Goal: Information Seeking & Learning: Learn about a topic

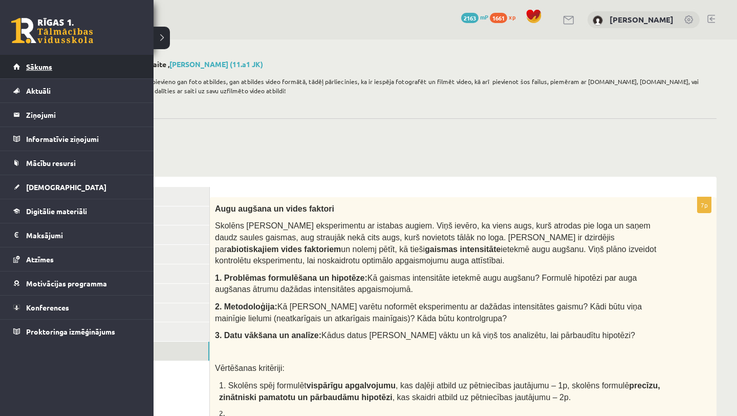
click at [23, 75] on link "Sākums" at bounding box center [76, 67] width 127 height 24
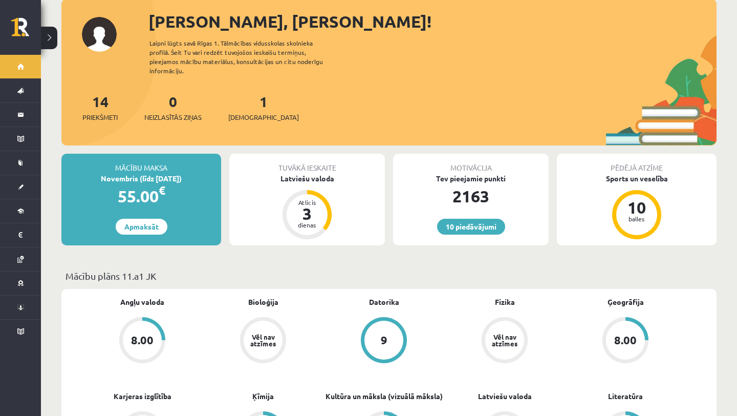
scroll to position [80, 0]
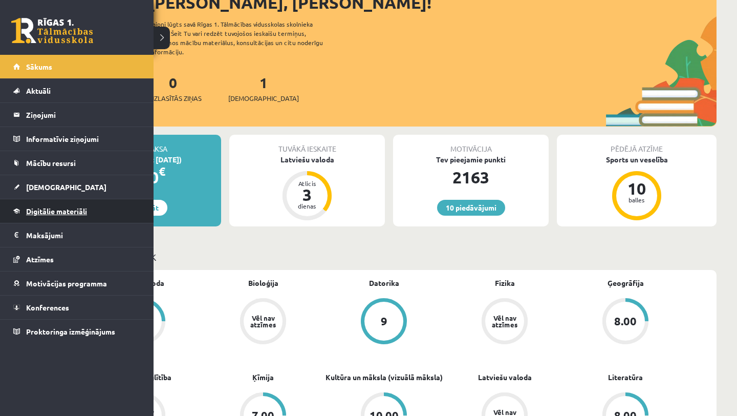
click at [63, 210] on span "Digitālie materiāli" at bounding box center [56, 210] width 61 height 9
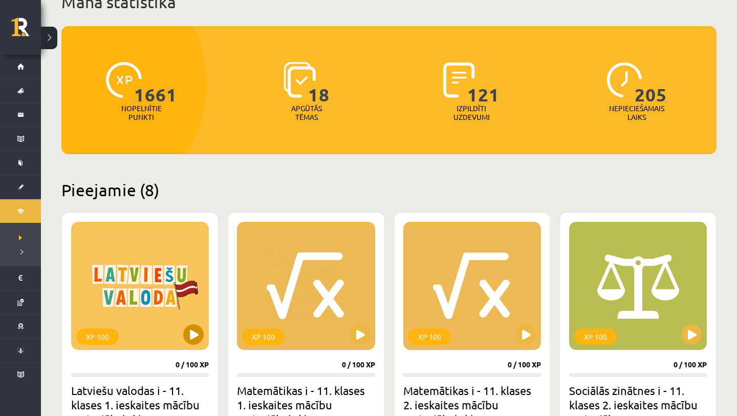
click at [192, 324] on div "XP 100" at bounding box center [140, 286] width 138 height 128
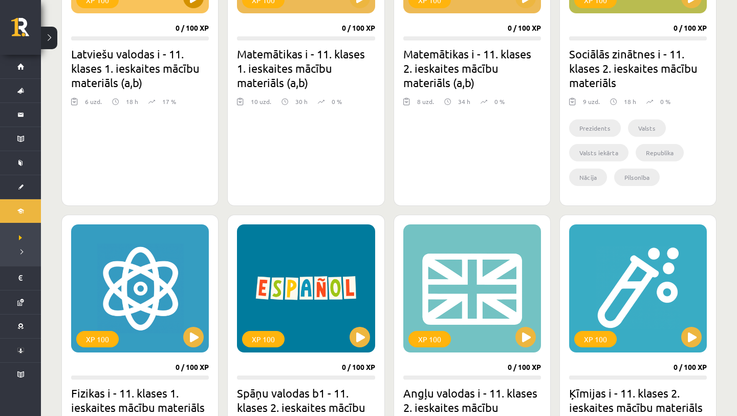
scroll to position [419, 0]
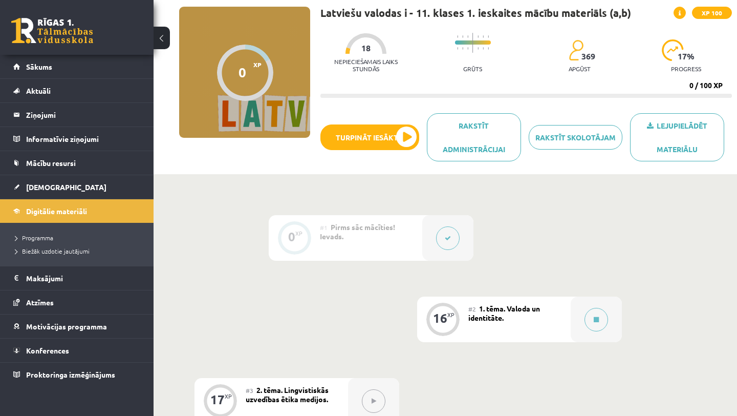
scroll to position [95, 0]
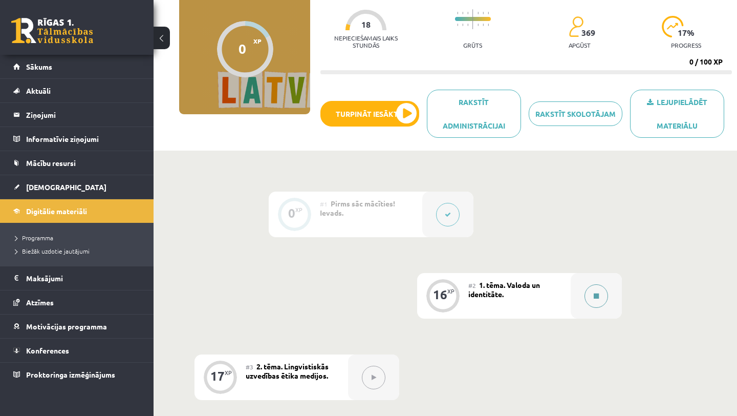
click at [599, 294] on button at bounding box center [597, 296] width 24 height 24
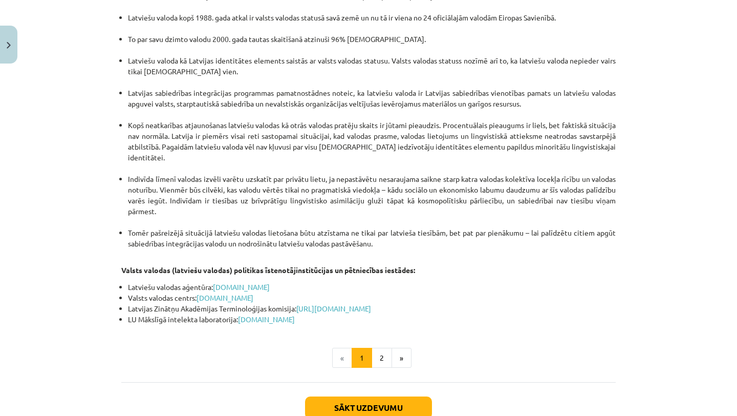
scroll to position [2102, 0]
click at [383, 347] on button "2" at bounding box center [382, 357] width 20 height 20
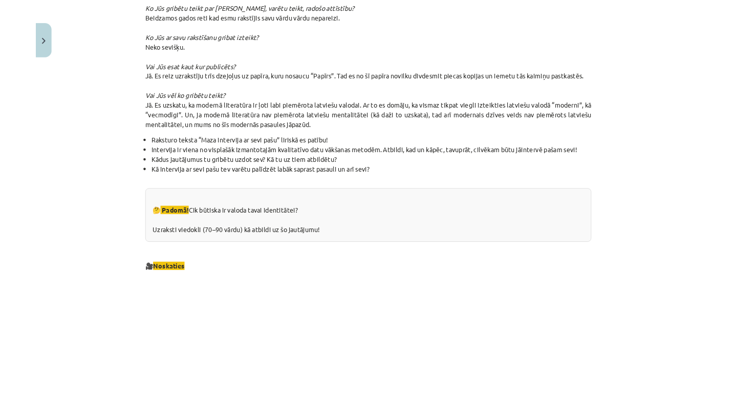
scroll to position [1025, 0]
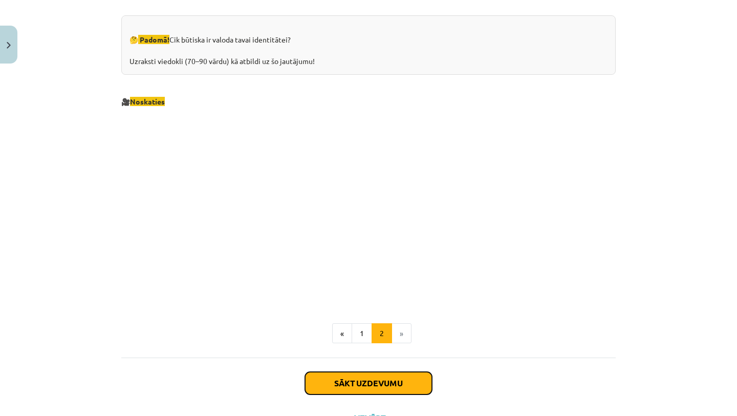
click at [389, 376] on button "Sākt uzdevumu" at bounding box center [368, 383] width 127 height 23
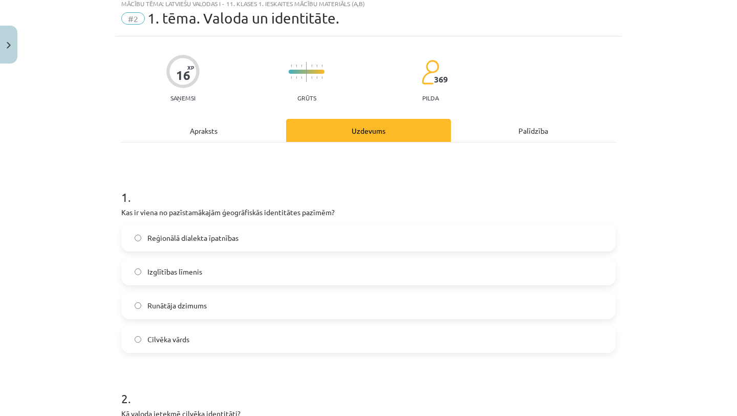
scroll to position [34, 0]
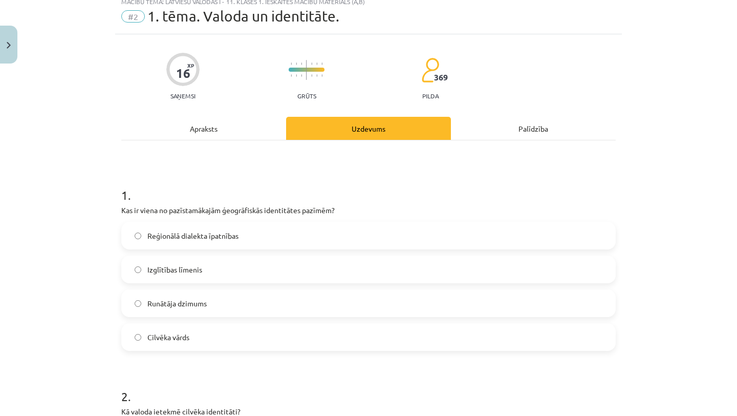
click at [373, 227] on label "Reģionālā dialekta īpatnības" at bounding box center [368, 236] width 492 height 26
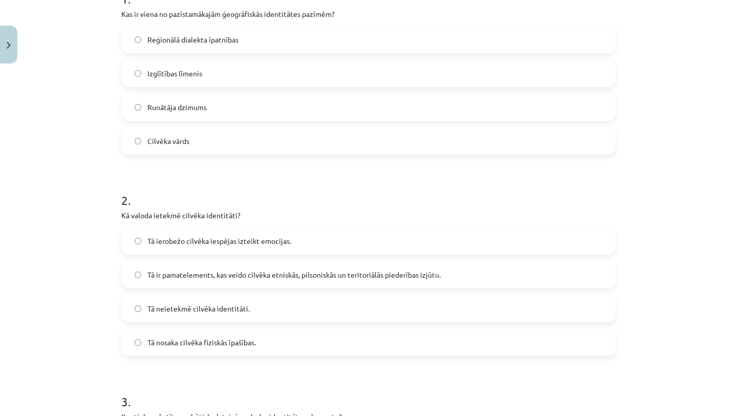
scroll to position [231, 0]
click at [374, 275] on span "Tā ir pamatelements, kas veido cilvēka etniskās, pilsoniskās un teritoriālās pi…" at bounding box center [293, 273] width 293 height 11
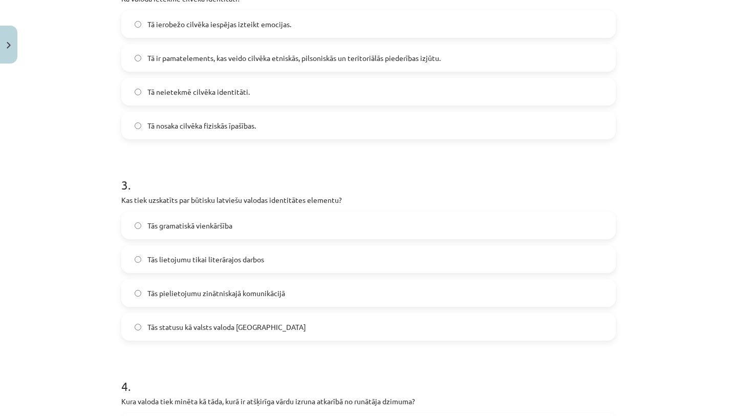
scroll to position [448, 0]
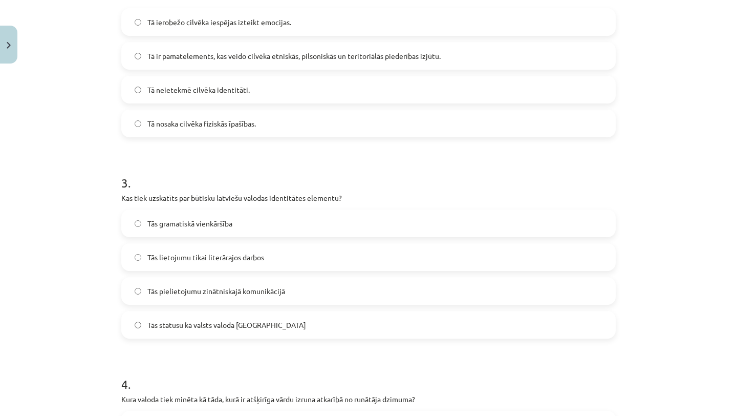
click at [329, 321] on label "Tās statusu kā valsts valoda Latvijā" at bounding box center [368, 325] width 492 height 26
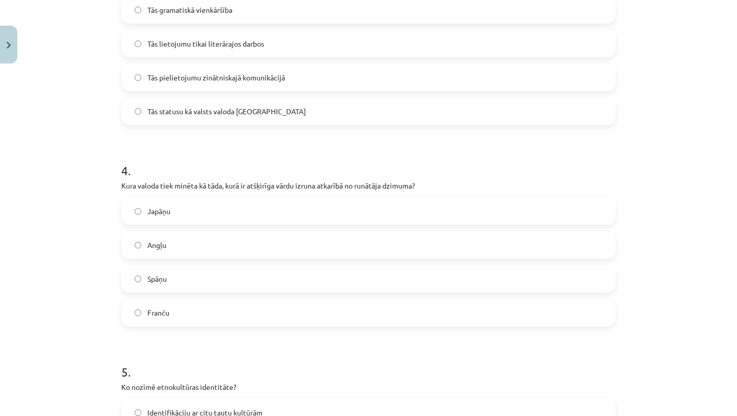
scroll to position [662, 0]
click at [293, 284] on label "Spāņu" at bounding box center [368, 278] width 492 height 26
click at [284, 213] on label "Japāņu" at bounding box center [368, 211] width 492 height 26
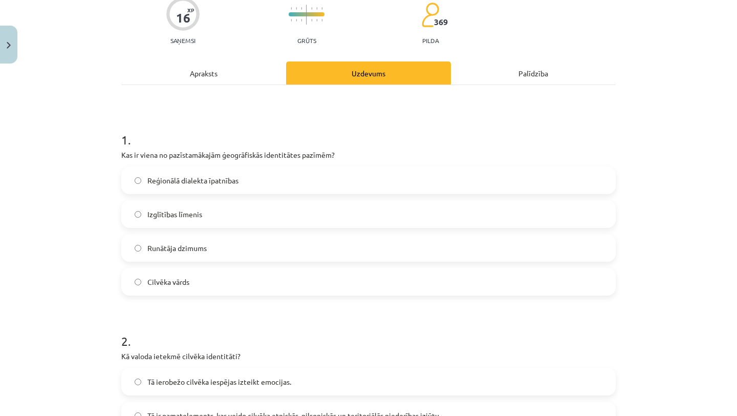
click at [206, 76] on div "Apraksts" at bounding box center [203, 72] width 165 height 23
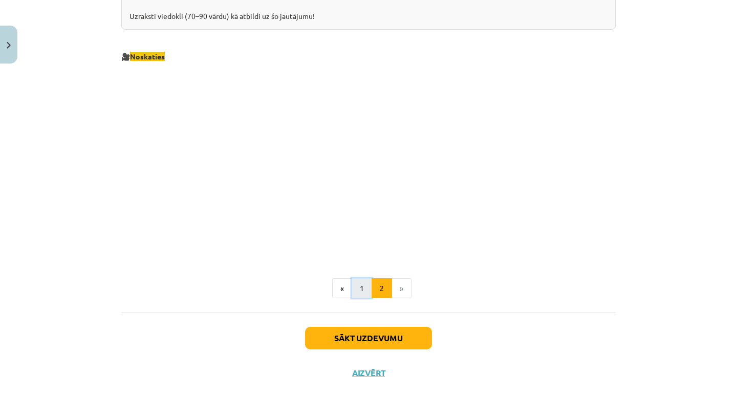
click at [362, 291] on button "1" at bounding box center [362, 288] width 20 height 20
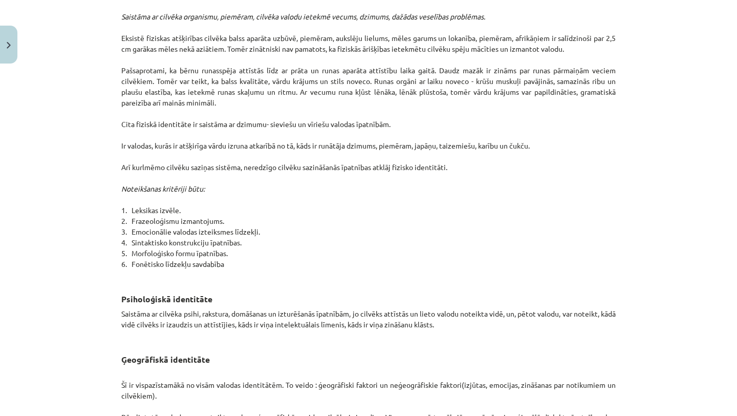
scroll to position [530, 0]
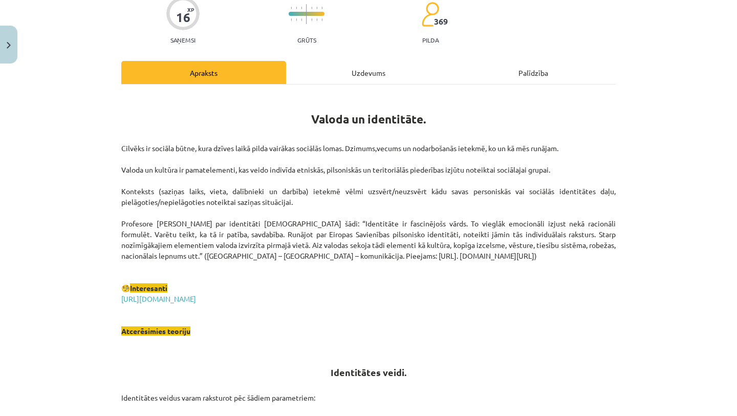
click at [358, 75] on div "Uzdevums" at bounding box center [368, 72] width 165 height 23
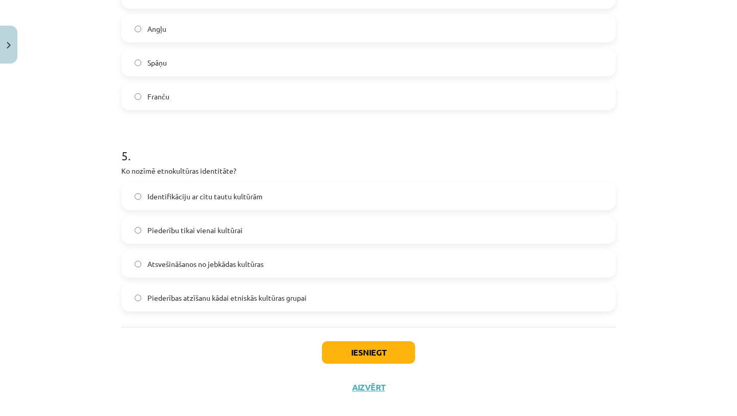
scroll to position [879, 0]
click at [326, 301] on label "Piederības atzīšanu kādai etniskās kultūras grupai" at bounding box center [368, 297] width 492 height 26
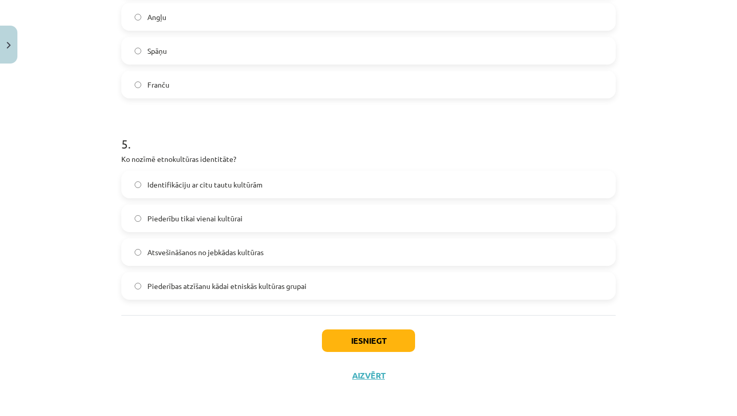
scroll to position [891, 0]
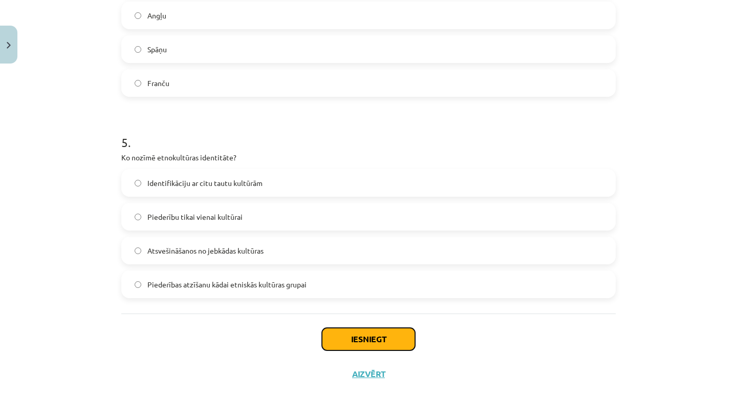
click at [347, 335] on button "Iesniegt" at bounding box center [368, 339] width 93 height 23
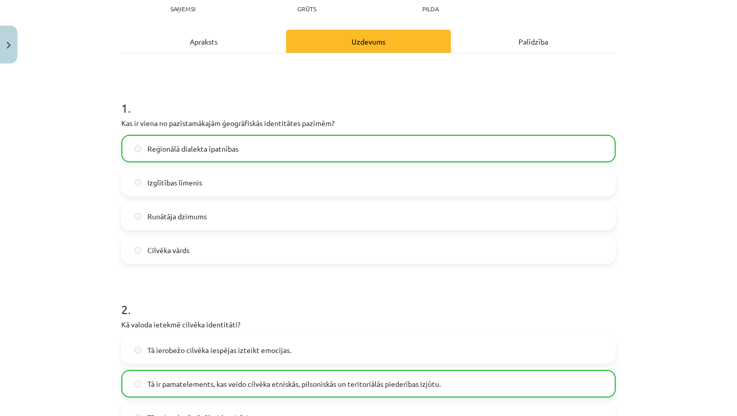
scroll to position [0, 0]
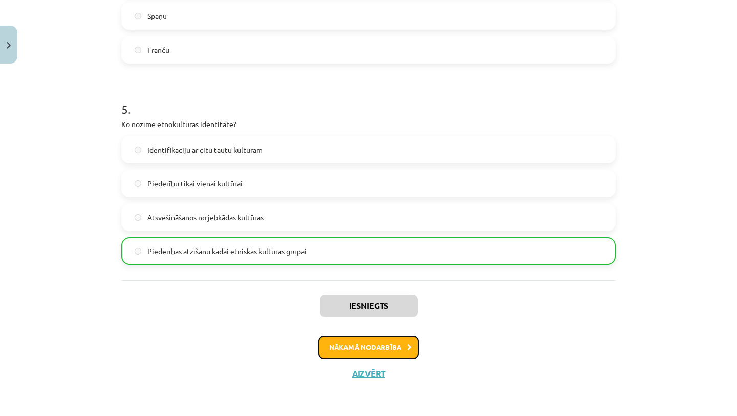
click at [402, 340] on button "Nākamā nodarbība" at bounding box center [368, 347] width 100 height 24
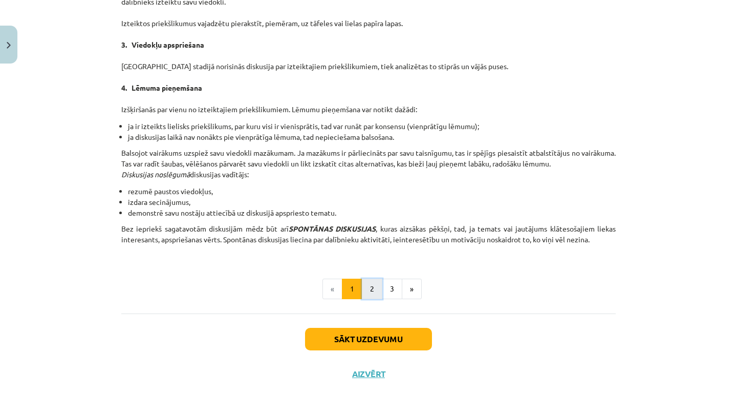
click at [369, 291] on button "2" at bounding box center [372, 288] width 20 height 20
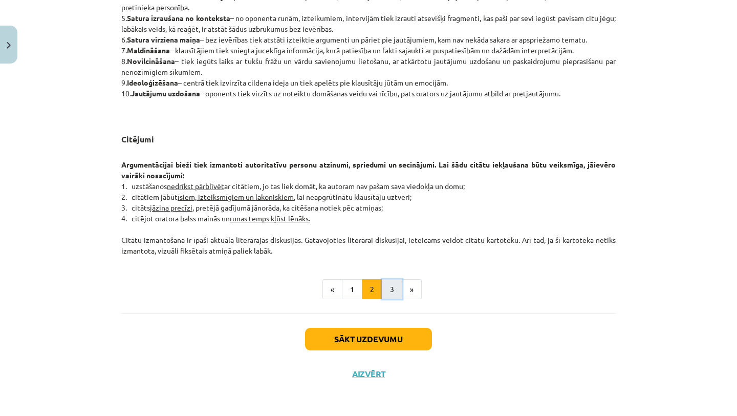
click at [392, 290] on button "3" at bounding box center [392, 289] width 20 height 20
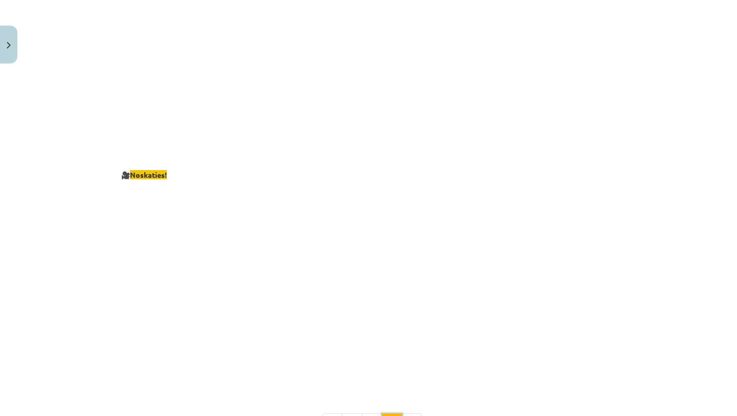
scroll to position [1864, 0]
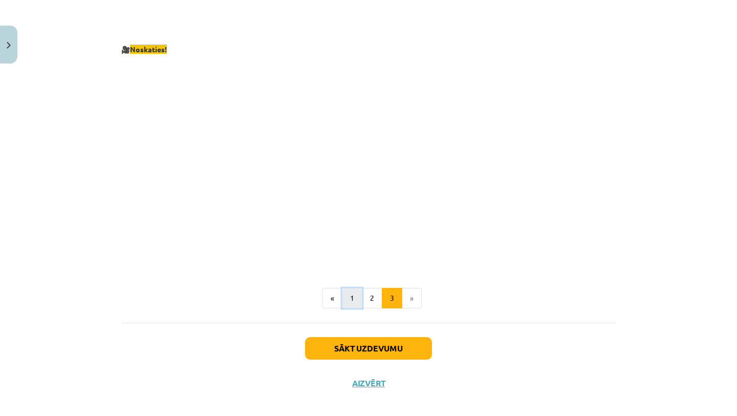
click at [351, 288] on button "1" at bounding box center [352, 298] width 20 height 20
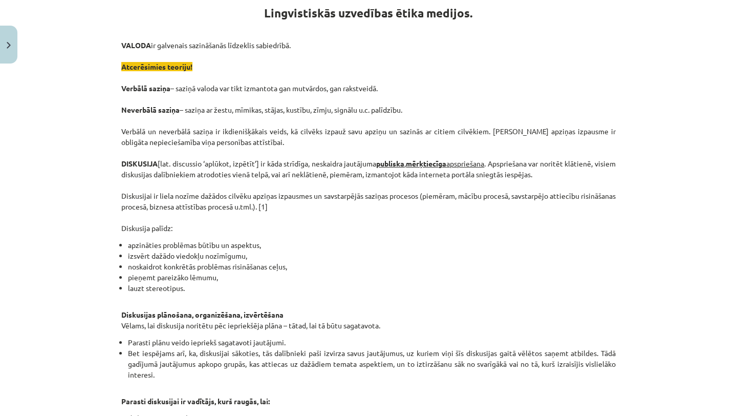
scroll to position [183, 0]
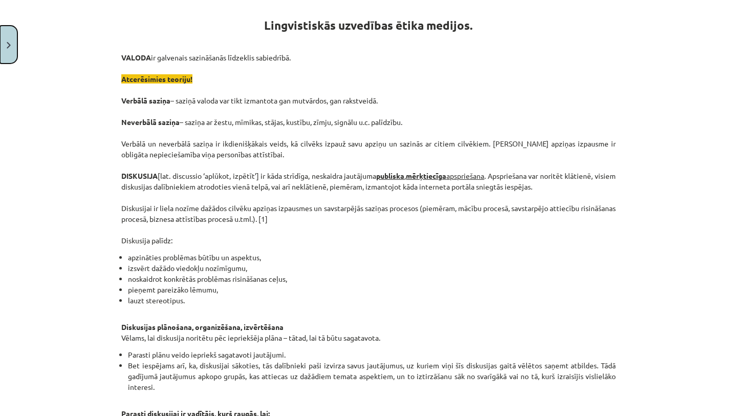
click at [7, 46] on img "Close" at bounding box center [9, 45] width 4 height 7
click at [74, 69] on link "Sākums" at bounding box center [76, 67] width 127 height 24
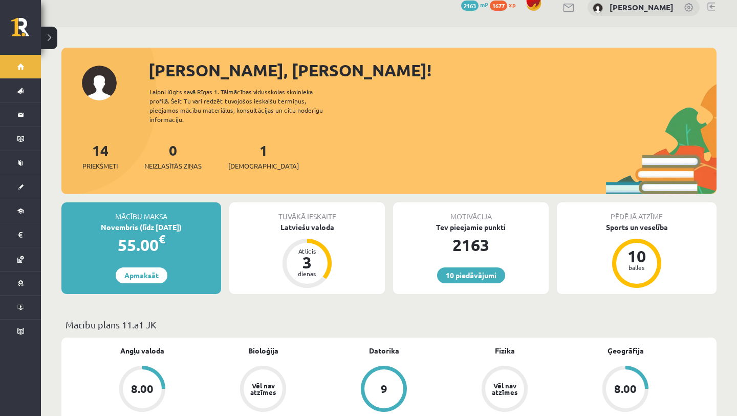
scroll to position [14, 0]
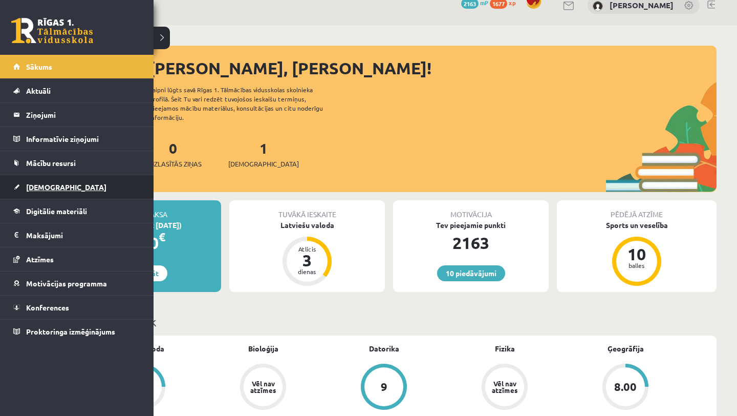
click at [83, 190] on link "[DEMOGRAPHIC_DATA]" at bounding box center [76, 187] width 127 height 24
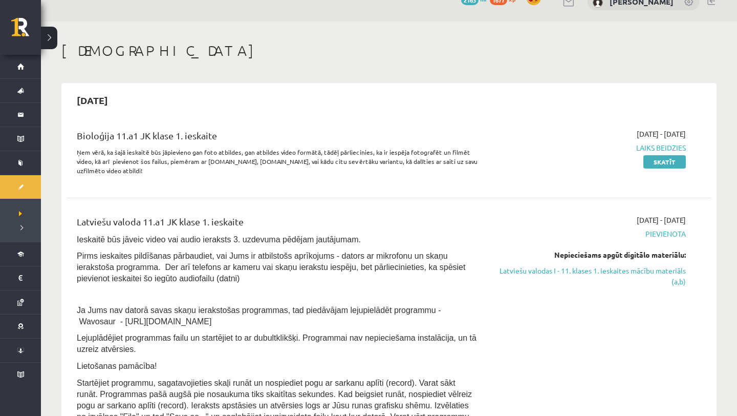
scroll to position [18, 0]
click at [663, 163] on link "Skatīt" at bounding box center [664, 161] width 42 height 13
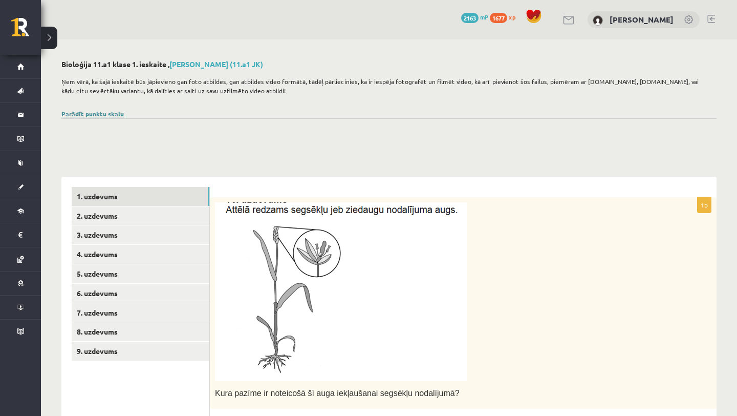
click at [85, 112] on link "Parādīt punktu skalu" at bounding box center [92, 114] width 62 height 8
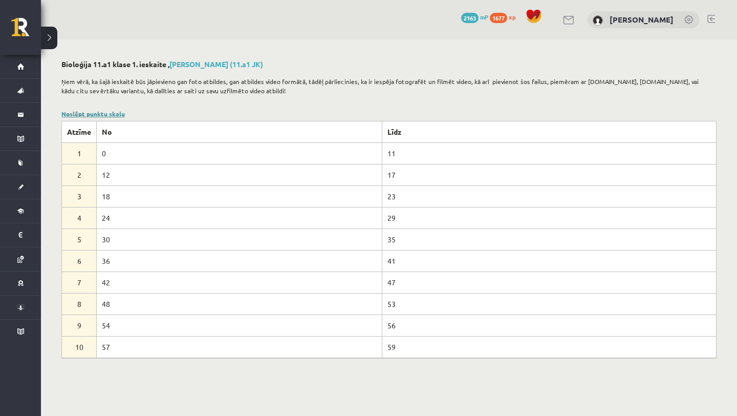
click at [84, 111] on link "Noslēpt punktu skalu" at bounding box center [92, 114] width 63 height 8
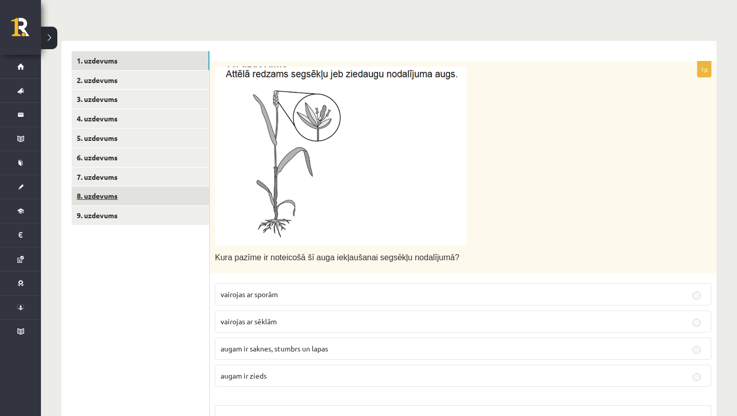
scroll to position [126, 0]
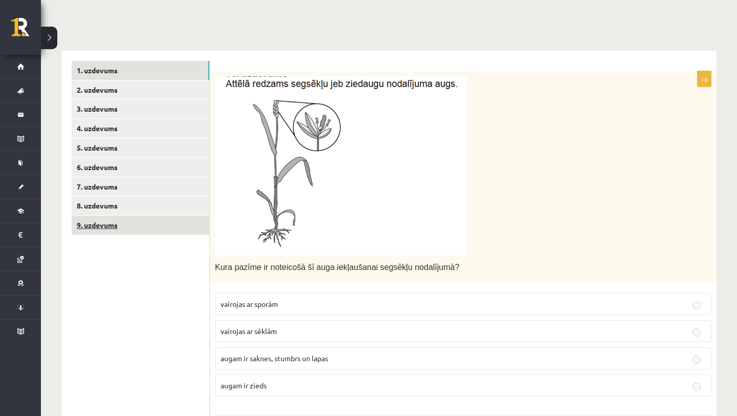
click at [122, 230] on link "9. uzdevums" at bounding box center [141, 225] width 138 height 19
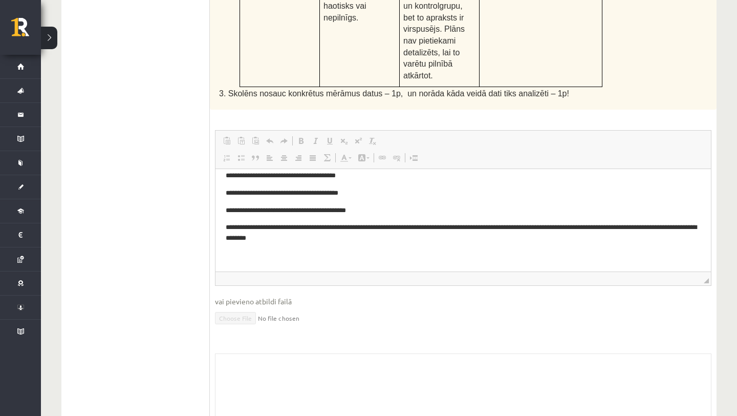
scroll to position [0, 0]
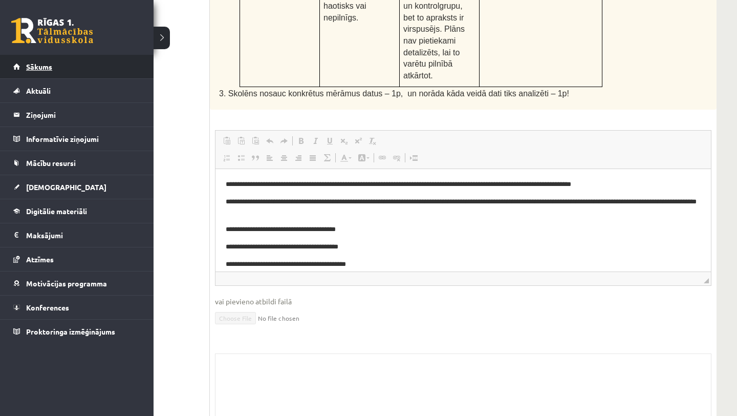
click at [51, 64] on span "Sākums" at bounding box center [39, 66] width 26 height 9
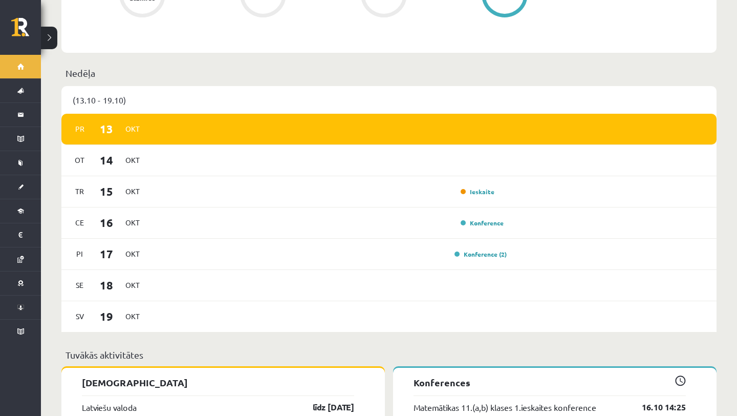
scroll to position [596, 0]
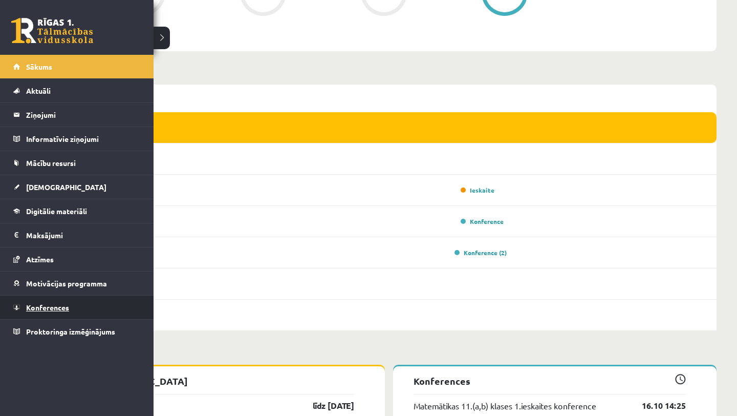
click at [33, 299] on link "Konferences" at bounding box center [76, 307] width 127 height 24
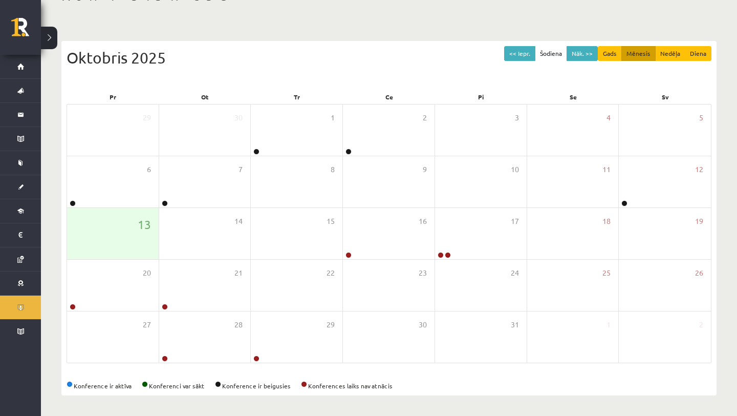
scroll to position [73, 0]
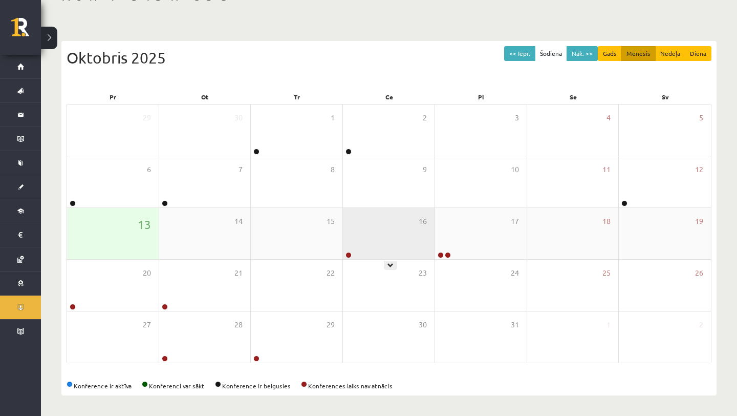
click at [426, 238] on div "16" at bounding box center [389, 233] width 92 height 51
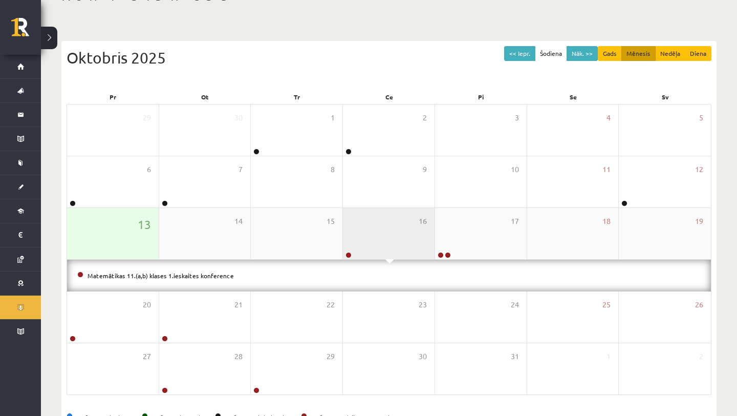
click at [426, 238] on div "16" at bounding box center [389, 233] width 92 height 51
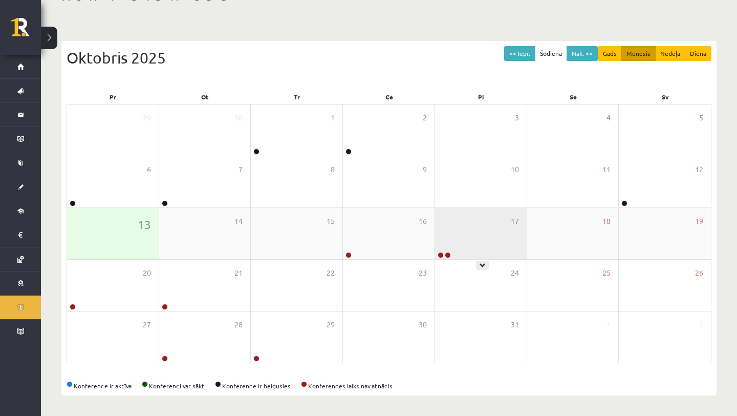
click at [460, 235] on div "17" at bounding box center [481, 233] width 92 height 51
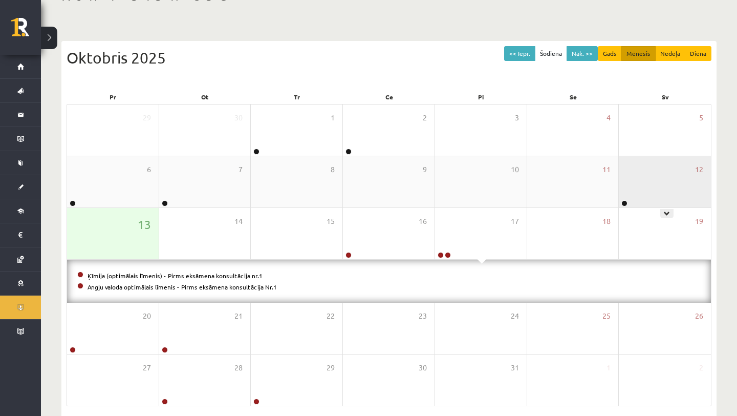
click at [661, 187] on div "12" at bounding box center [665, 181] width 92 height 51
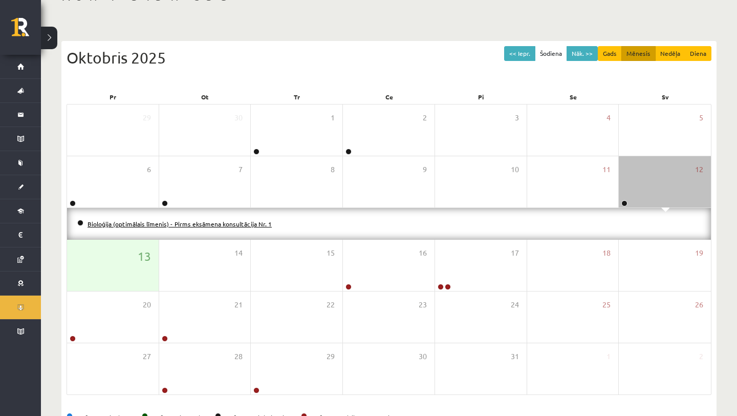
click at [187, 221] on link "Bioloģija (optimālais līmenis) - Pirms eksāmena konsultācija Nr. 1" at bounding box center [180, 224] width 184 height 8
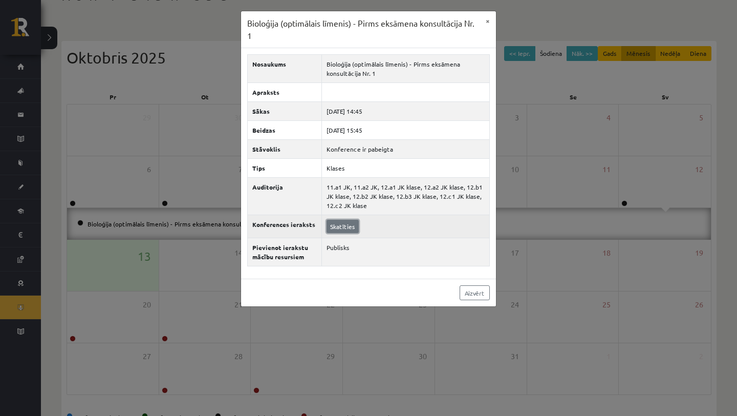
click at [346, 225] on link "Skatīties" at bounding box center [343, 226] width 32 height 13
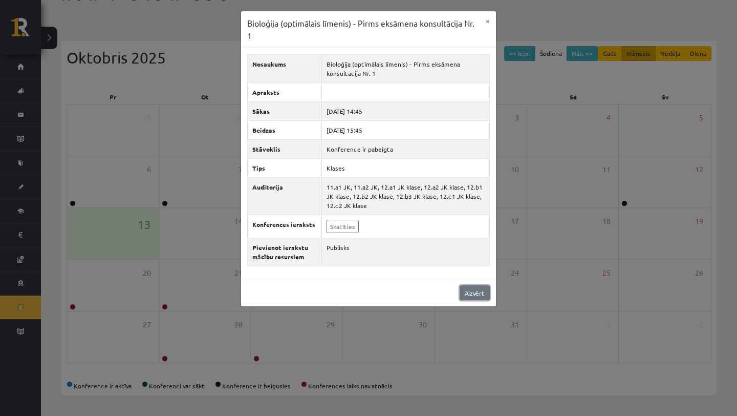
click at [479, 289] on link "Aizvērt" at bounding box center [475, 292] width 30 height 15
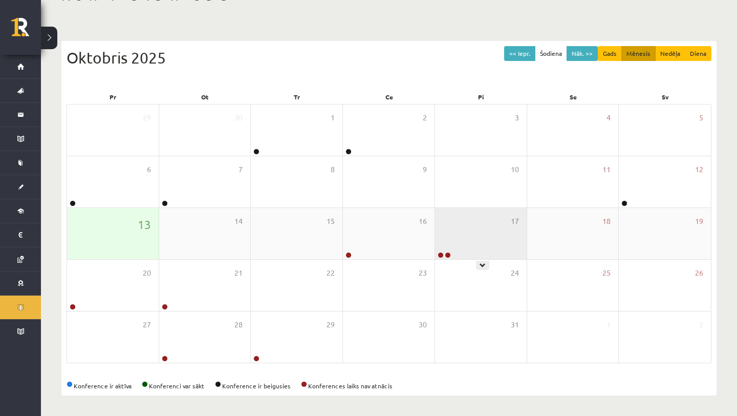
click at [446, 226] on div "17" at bounding box center [481, 233] width 92 height 51
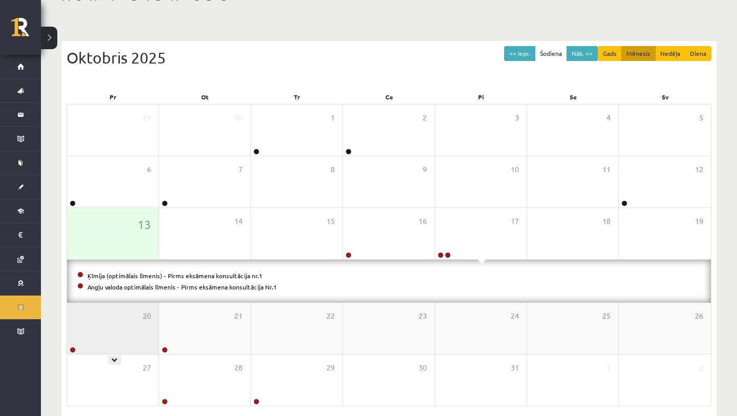
click at [109, 341] on div "20" at bounding box center [113, 328] width 92 height 51
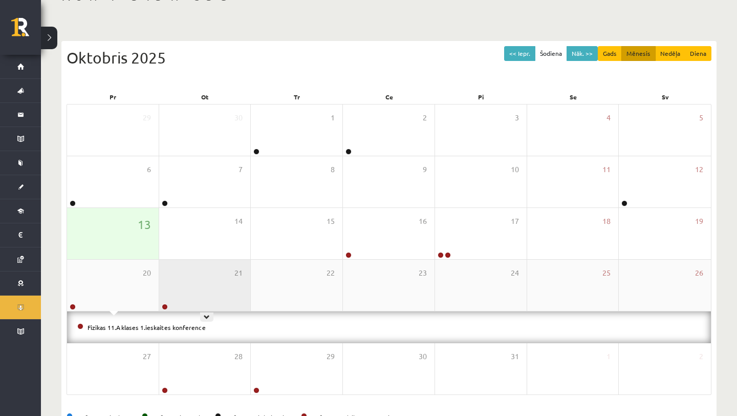
click at [189, 299] on div "21" at bounding box center [205, 285] width 92 height 51
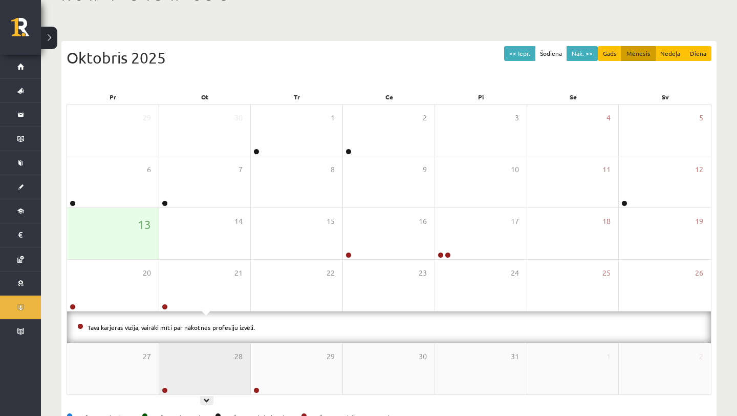
click at [199, 355] on div "28" at bounding box center [205, 368] width 92 height 51
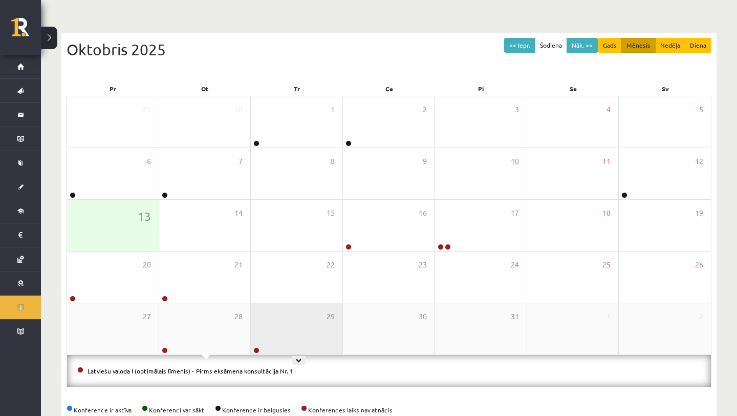
click at [295, 332] on div "29" at bounding box center [297, 328] width 92 height 51
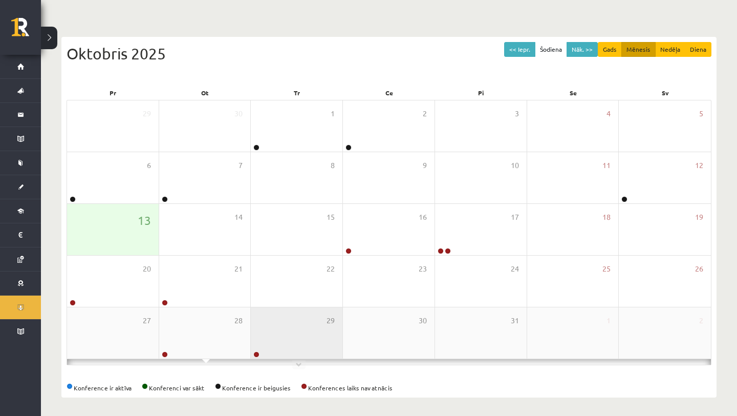
scroll to position [81, 0]
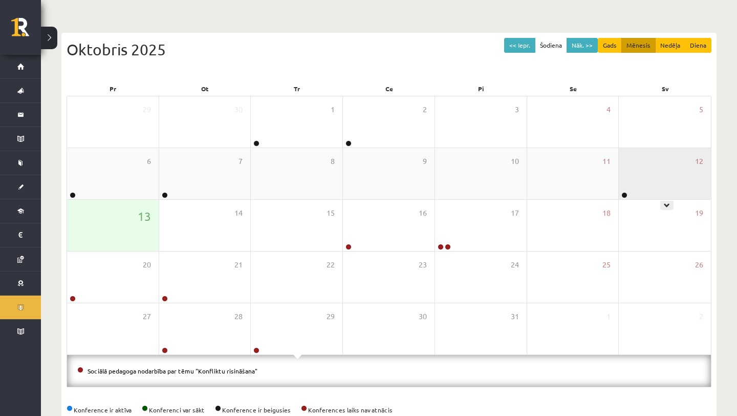
click at [637, 174] on div "12" at bounding box center [665, 173] width 92 height 51
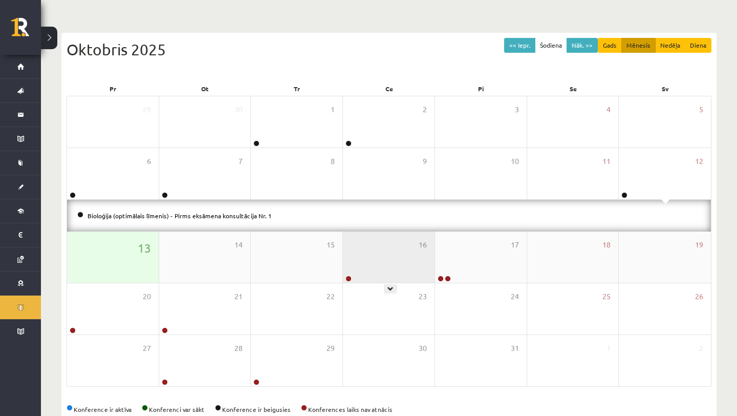
click at [428, 255] on div "16" at bounding box center [389, 256] width 92 height 51
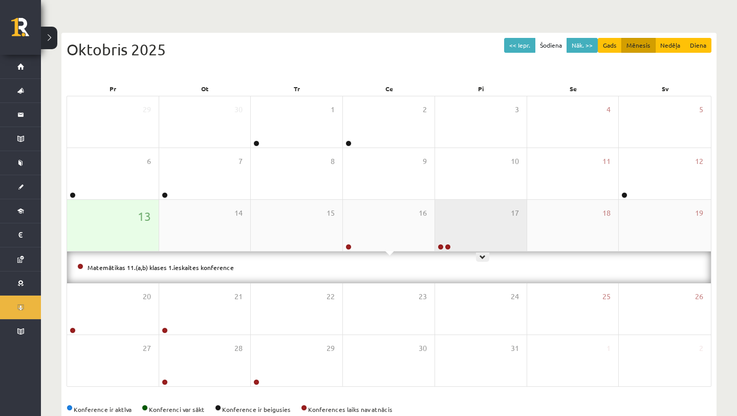
click at [449, 223] on div "17" at bounding box center [481, 225] width 92 height 51
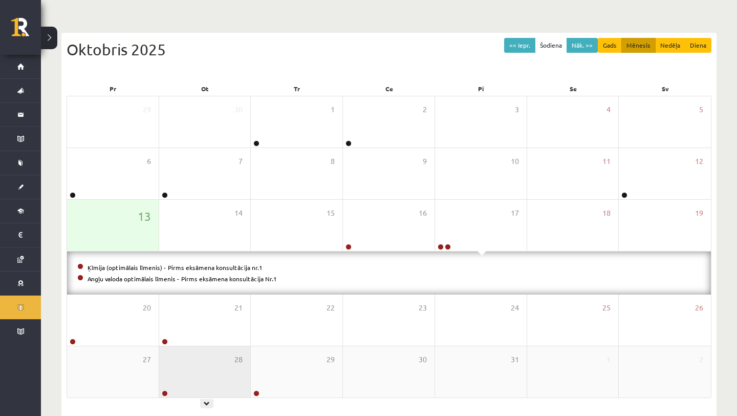
click at [240, 385] on div "28" at bounding box center [205, 371] width 92 height 51
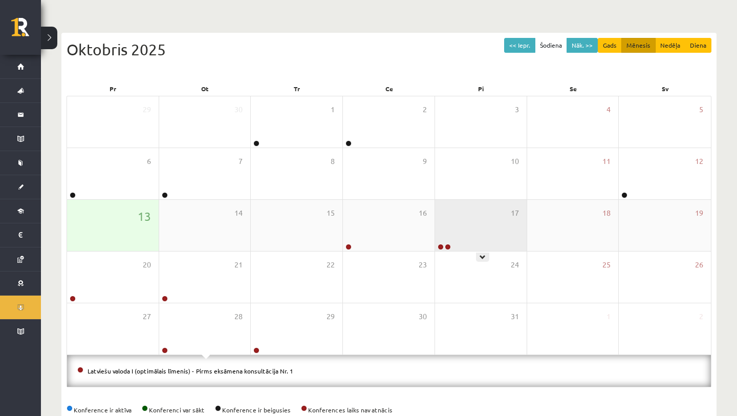
click at [475, 205] on div "17" at bounding box center [481, 225] width 92 height 51
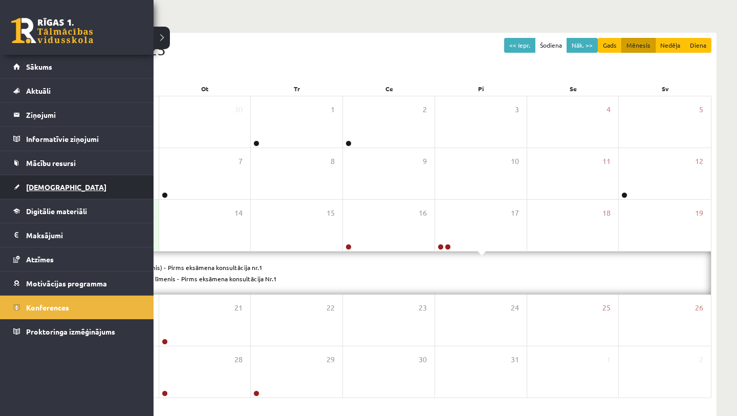
click at [67, 190] on link "[DEMOGRAPHIC_DATA]" at bounding box center [76, 187] width 127 height 24
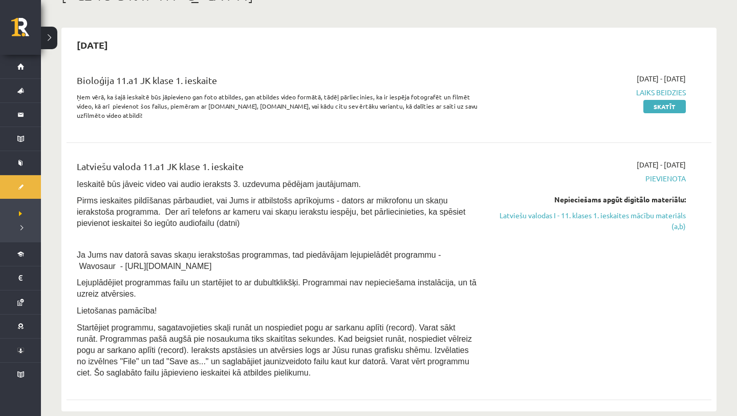
scroll to position [75, 0]
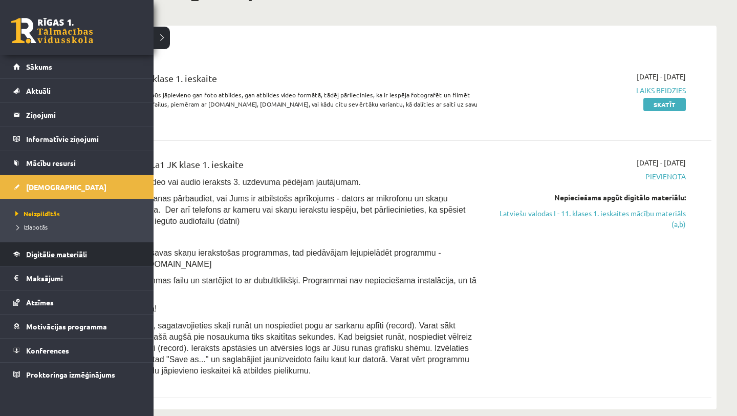
click at [58, 251] on span "Digitālie materiāli" at bounding box center [56, 253] width 61 height 9
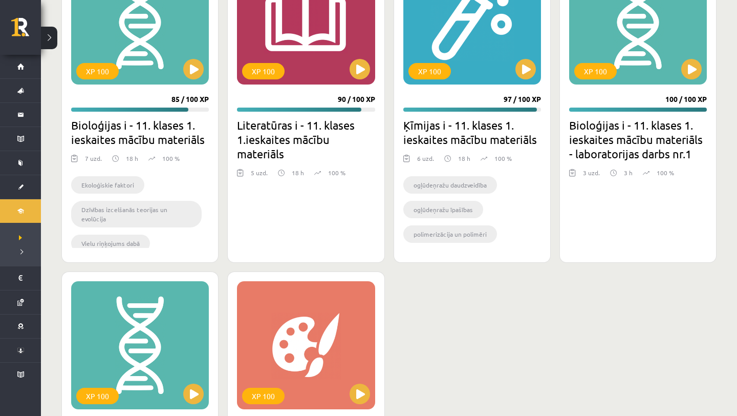
scroll to position [2280, 0]
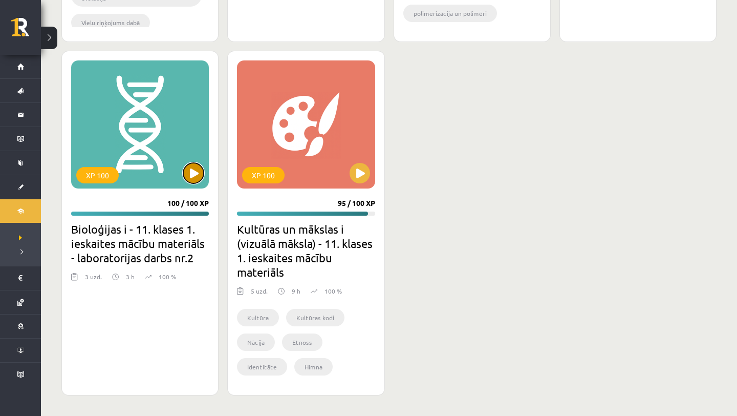
click at [196, 181] on button at bounding box center [193, 173] width 20 height 20
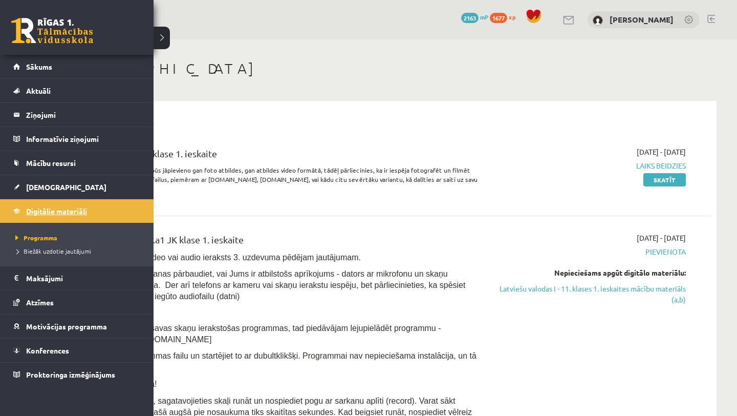
click at [65, 217] on link "Digitālie materiāli" at bounding box center [76, 211] width 127 height 24
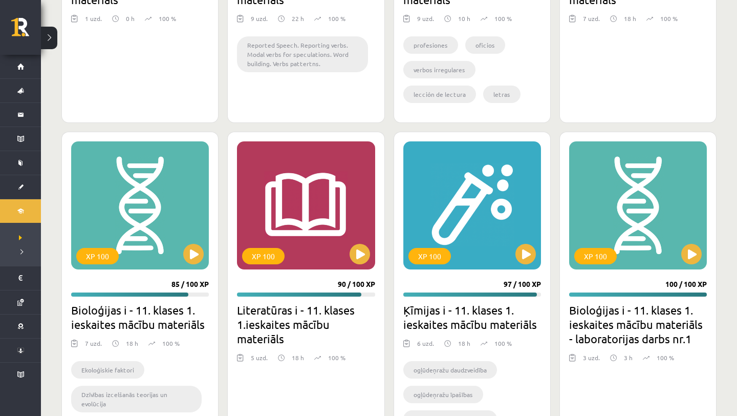
scroll to position [1879, 0]
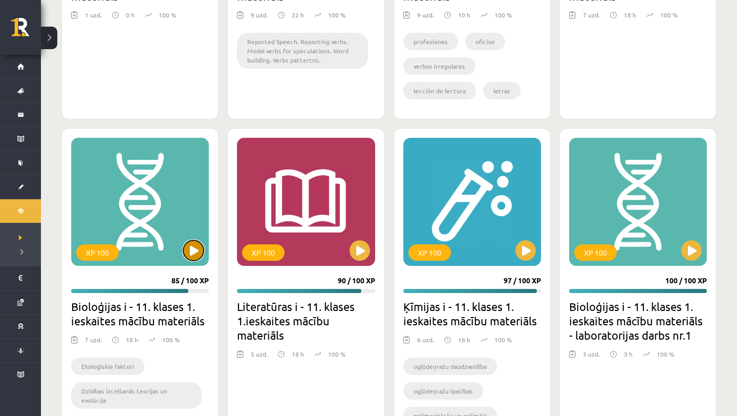
click at [187, 251] on button at bounding box center [193, 250] width 20 height 20
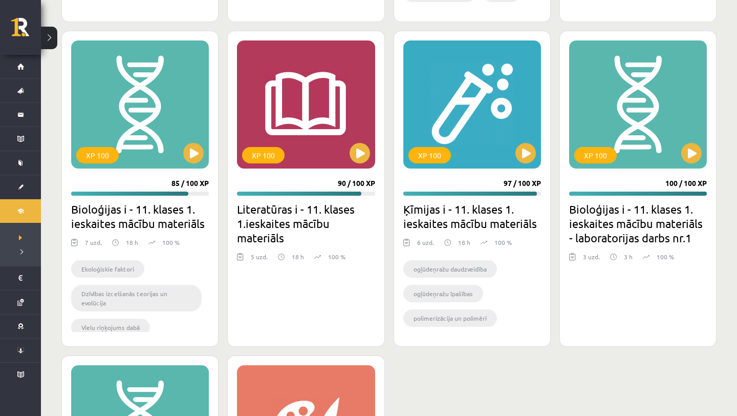
scroll to position [1979, 0]
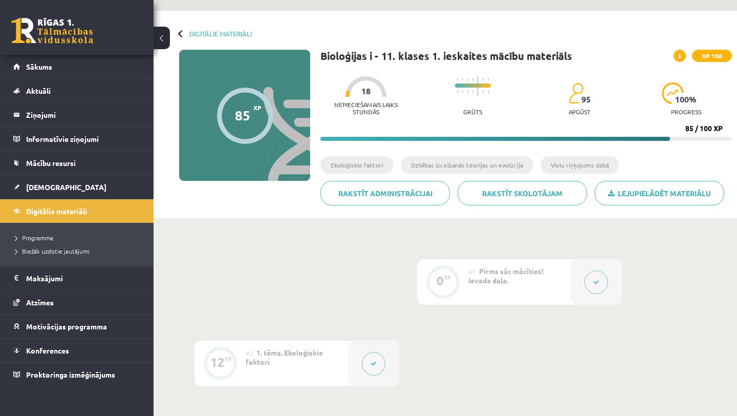
scroll to position [37, 0]
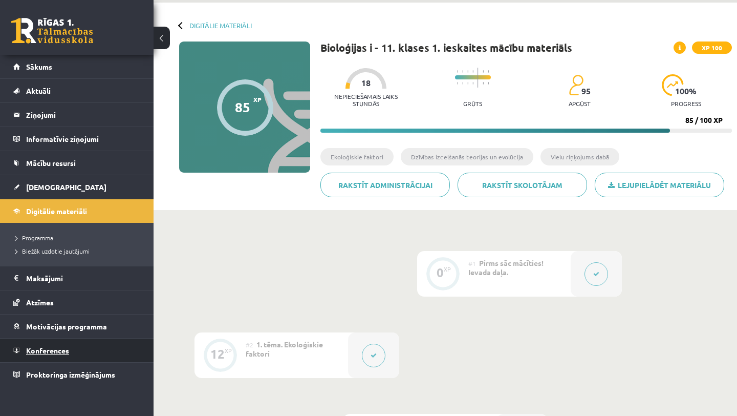
click at [72, 355] on link "Konferences" at bounding box center [76, 350] width 127 height 24
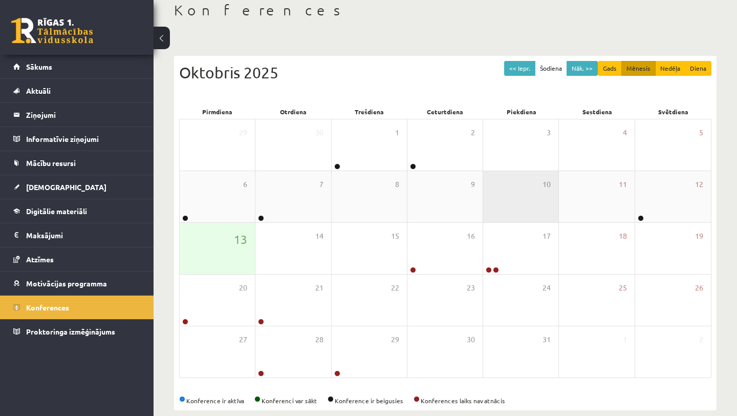
scroll to position [66, 0]
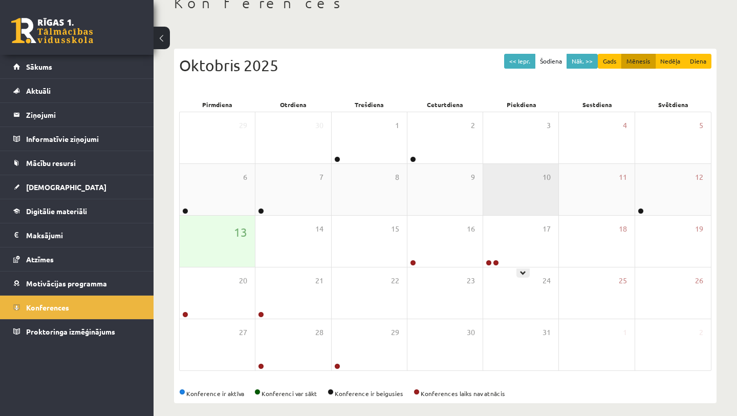
click at [533, 232] on div "17" at bounding box center [520, 241] width 75 height 51
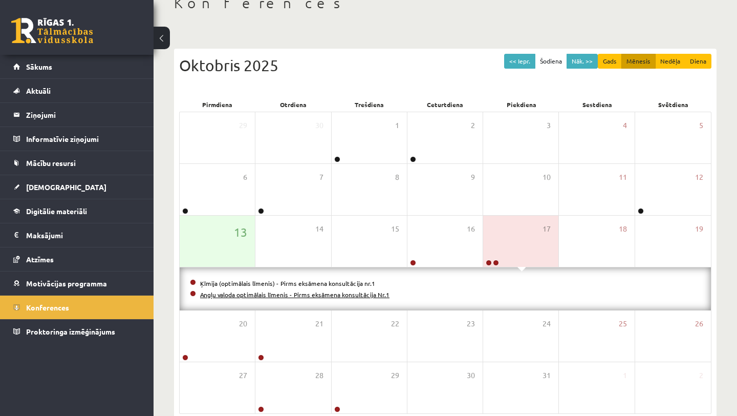
click at [333, 295] on link "Angļu valoda optimālais līmenis - Pirms eksāmena konsultācija Nr.1" at bounding box center [294, 294] width 189 height 8
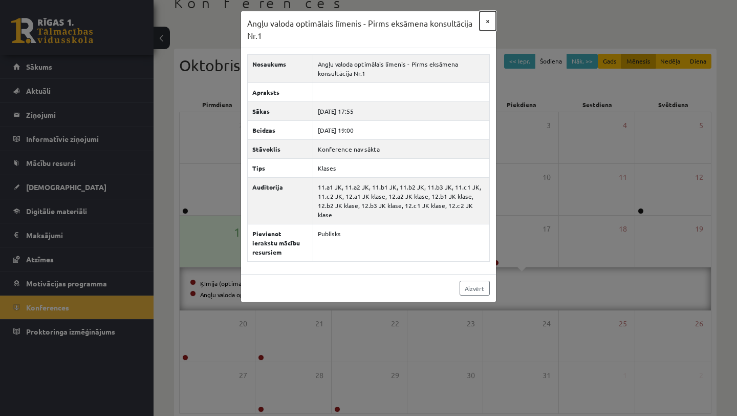
click at [489, 21] on button "×" at bounding box center [488, 20] width 16 height 19
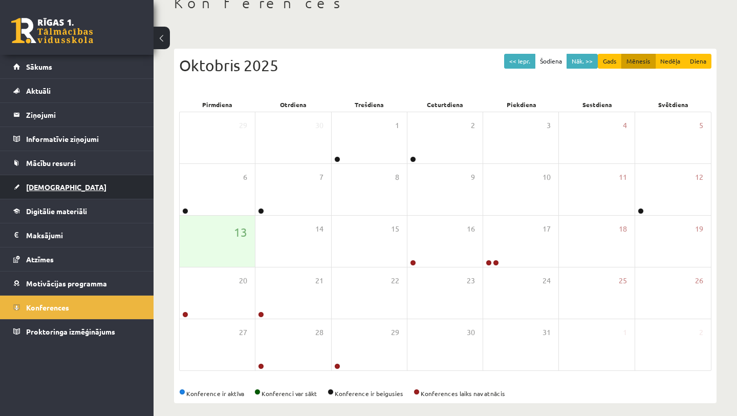
click at [79, 182] on link "[DEMOGRAPHIC_DATA]" at bounding box center [76, 187] width 127 height 24
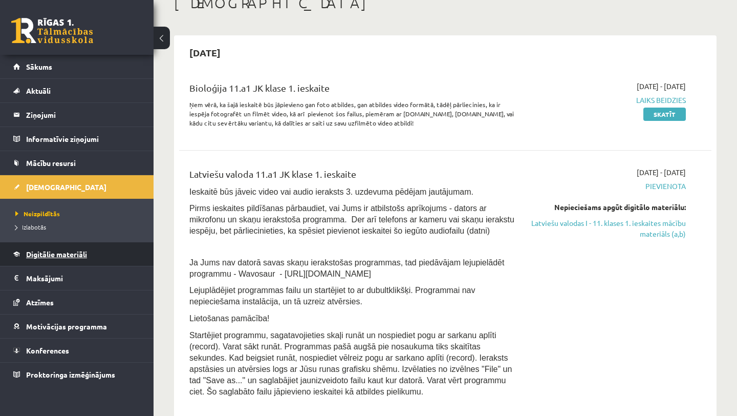
click at [60, 256] on span "Digitālie materiāli" at bounding box center [56, 253] width 61 height 9
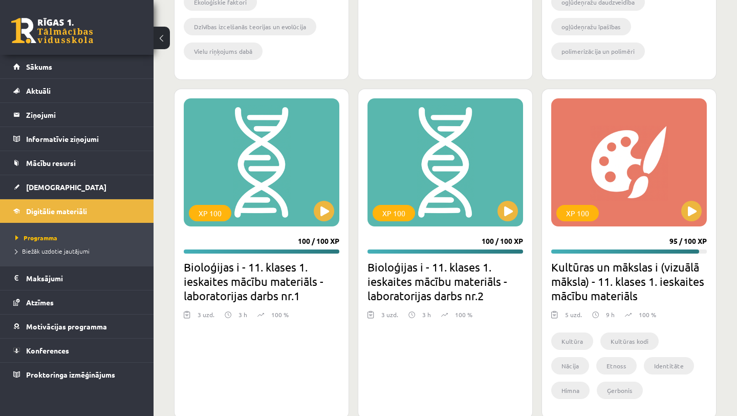
scroll to position [2775, 0]
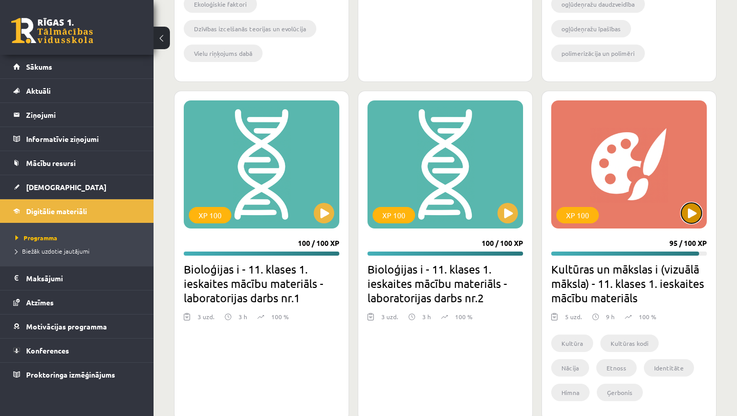
click at [695, 221] on button at bounding box center [691, 213] width 20 height 20
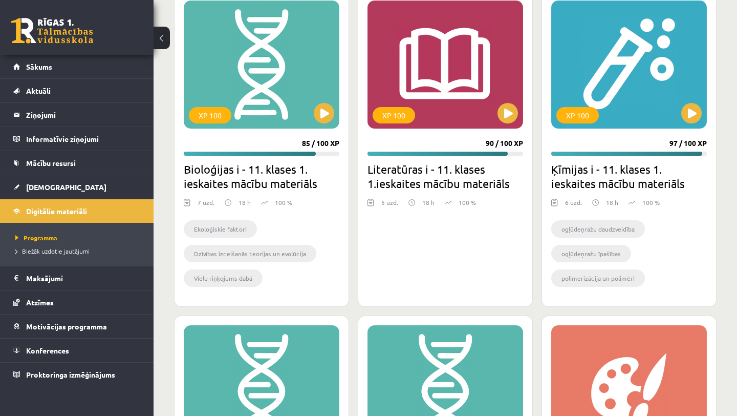
scroll to position [2543, 0]
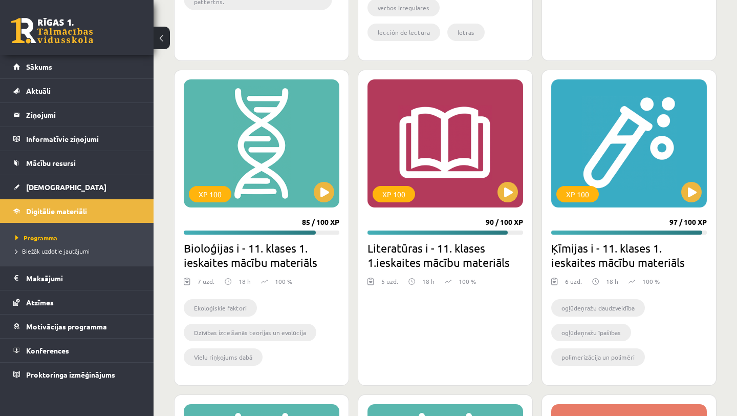
scroll to position [2471, 0]
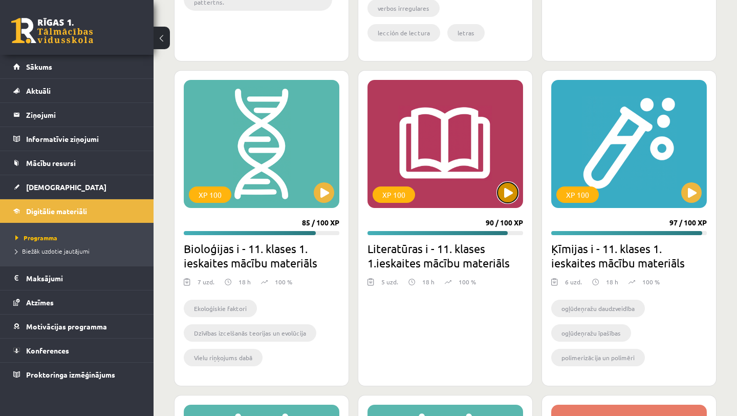
click at [511, 193] on button at bounding box center [508, 192] width 20 height 20
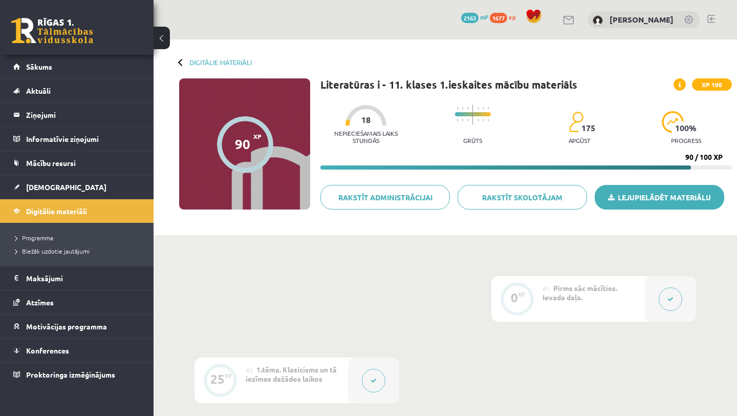
click at [682, 203] on link "Lejupielādēt materiālu" at bounding box center [660, 197] width 130 height 25
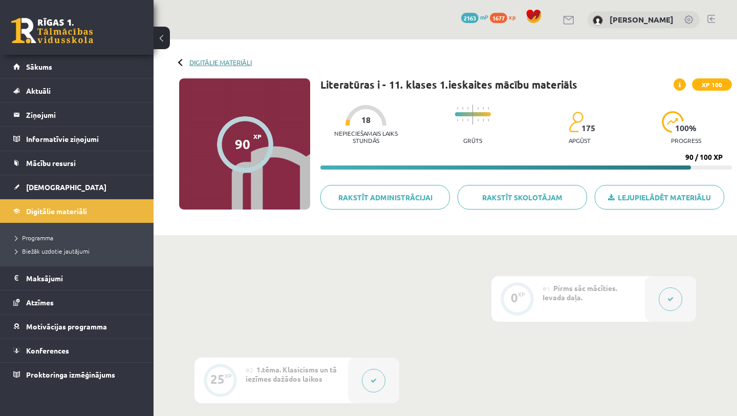
click at [207, 61] on link "Digitālie materiāli" at bounding box center [220, 62] width 62 height 8
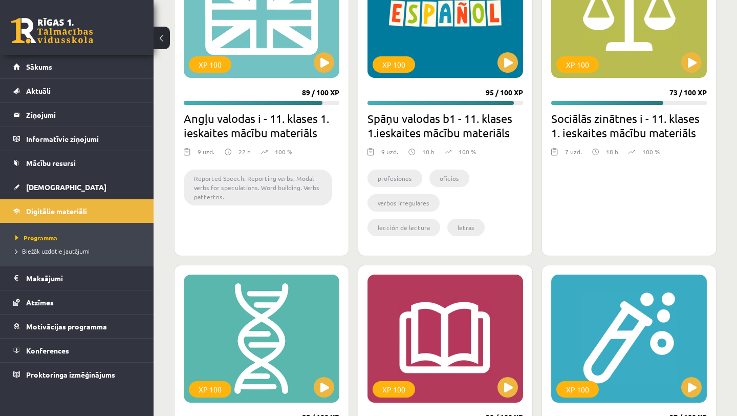
scroll to position [2273, 0]
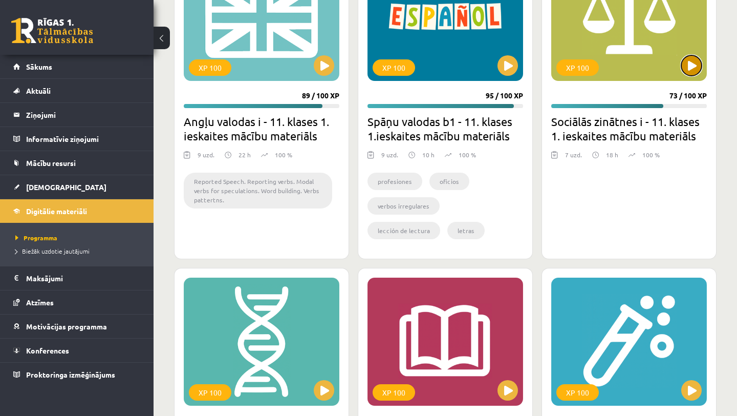
click at [690, 69] on button at bounding box center [691, 65] width 20 height 20
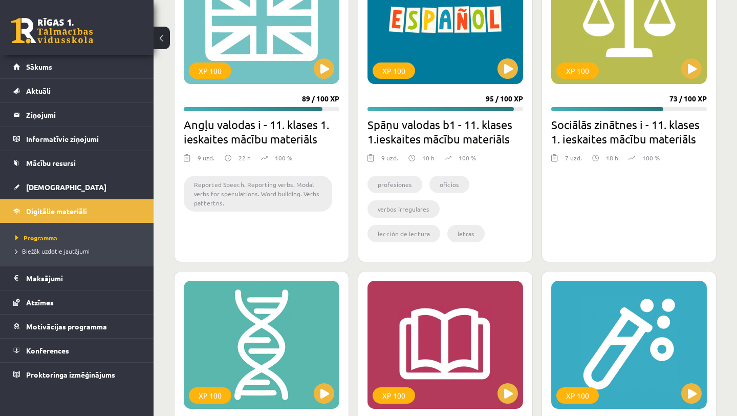
scroll to position [2267, 0]
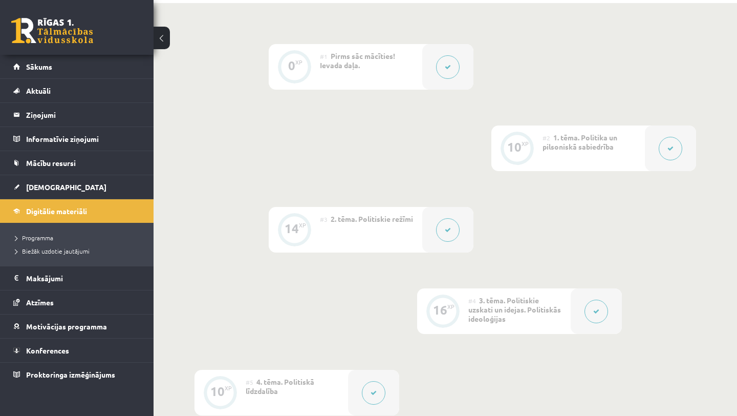
scroll to position [73, 0]
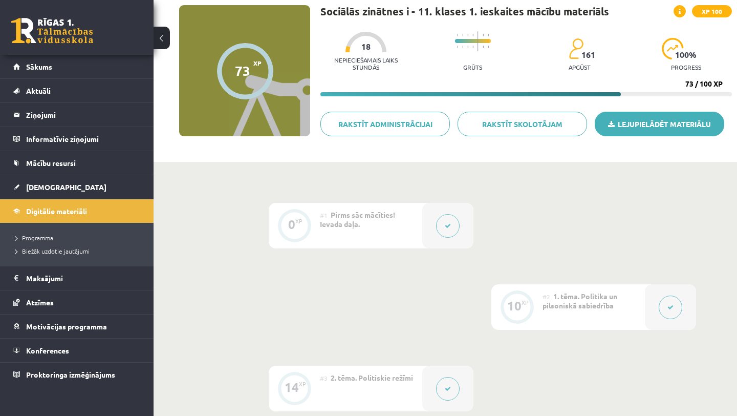
click at [691, 120] on link "Lejupielādēt materiālu" at bounding box center [660, 124] width 130 height 25
click at [166, 36] on button at bounding box center [162, 38] width 16 height 23
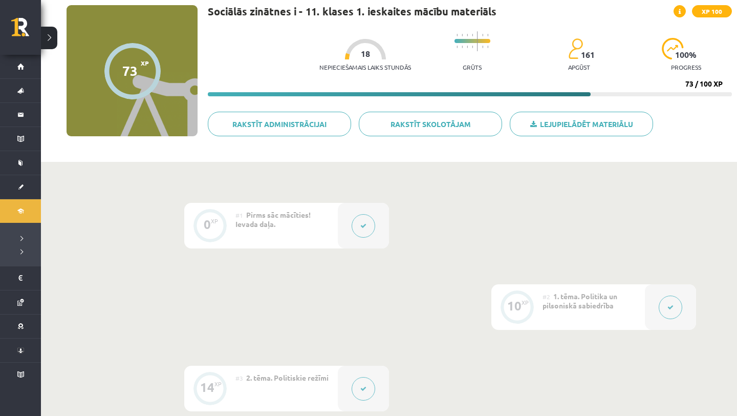
click at [53, 33] on button at bounding box center [49, 38] width 16 height 23
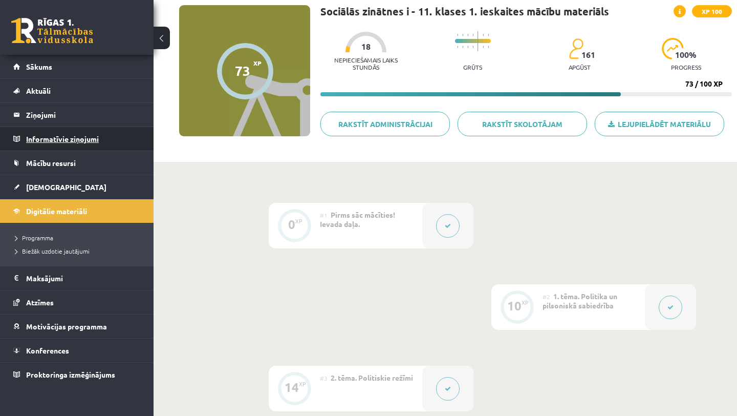
scroll to position [0, 0]
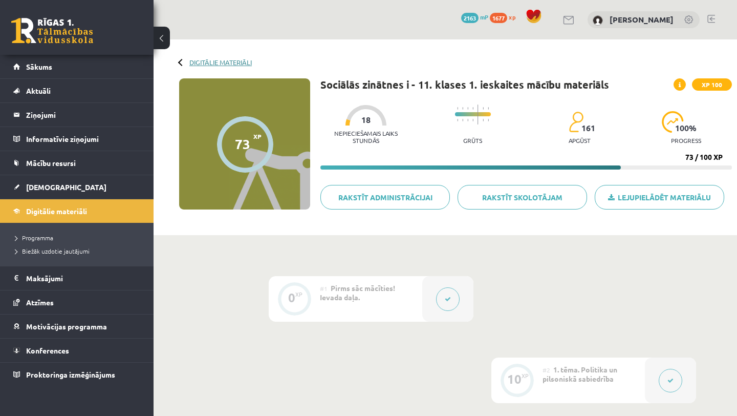
click at [206, 63] on link "Digitālie materiāli" at bounding box center [220, 62] width 62 height 8
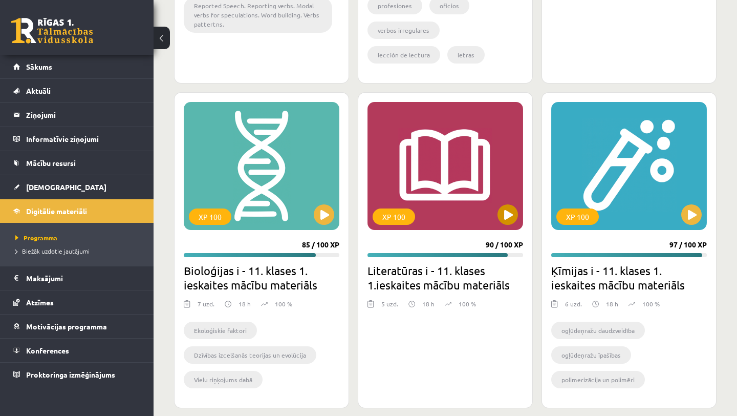
scroll to position [2459, 0]
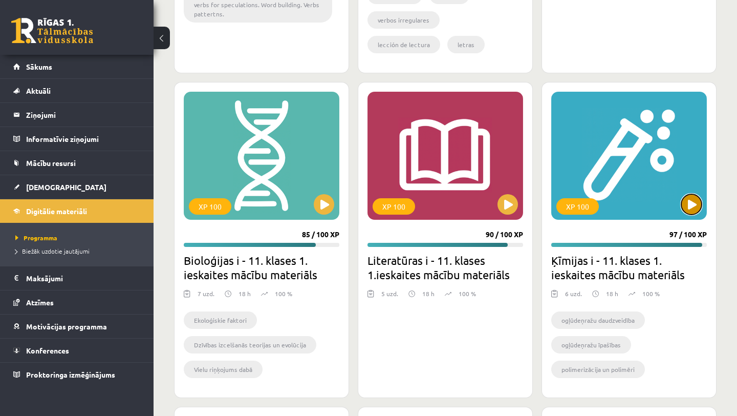
click at [687, 210] on button at bounding box center [691, 204] width 20 height 20
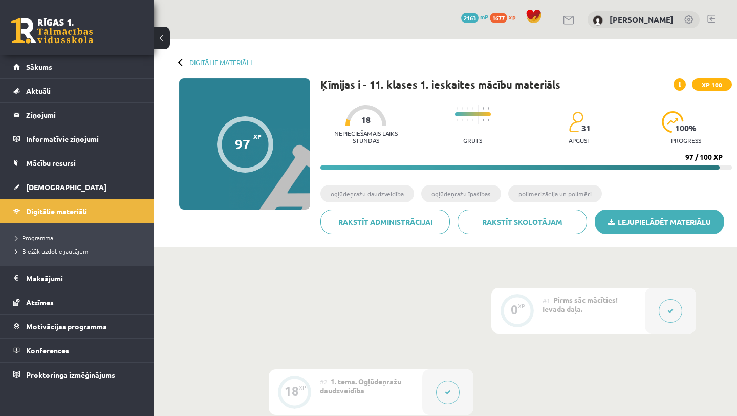
click at [705, 221] on link "Lejupielādēt materiālu" at bounding box center [660, 221] width 130 height 25
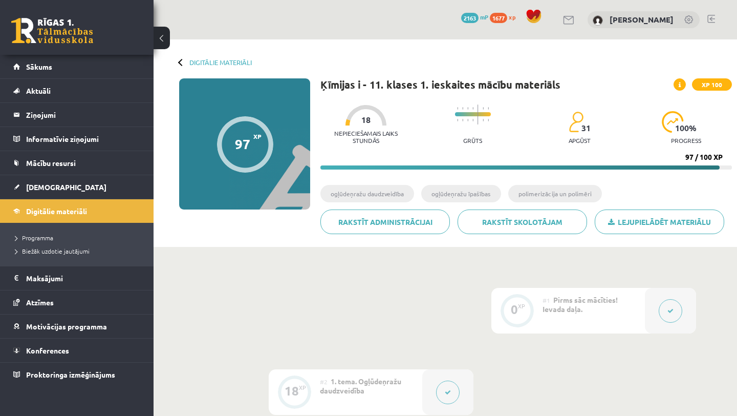
click at [217, 58] on div "Digitālie materiāli 97 XP XP 100 97 / 100 XP Ķīmijas i - 11. klases 1. ieskaite…" at bounding box center [446, 142] width 584 height 207
click at [217, 61] on link "Digitālie materiāli" at bounding box center [220, 62] width 62 height 8
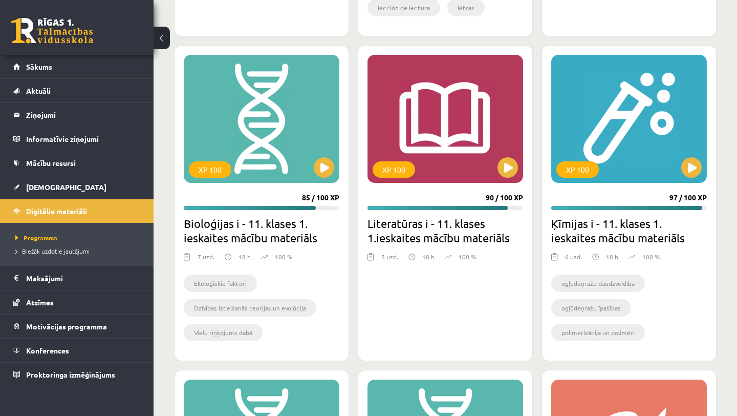
scroll to position [2801, 0]
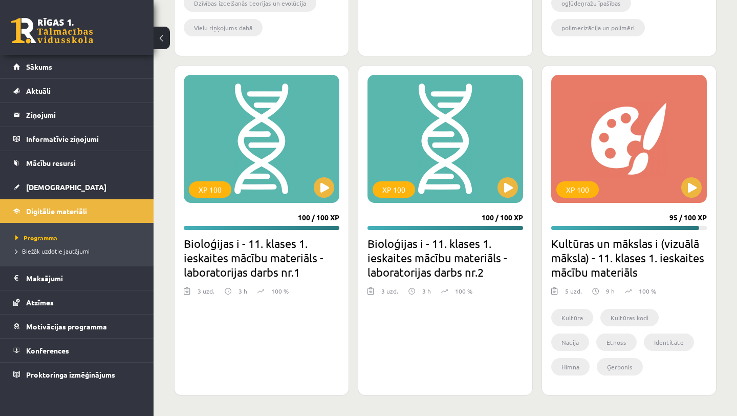
click at [682, 68] on div "XP 100 95 / 100 XP Kultūras un mākslas i (vizuālā māksla) - 11. klases 1. ieska…" at bounding box center [629, 230] width 175 height 330
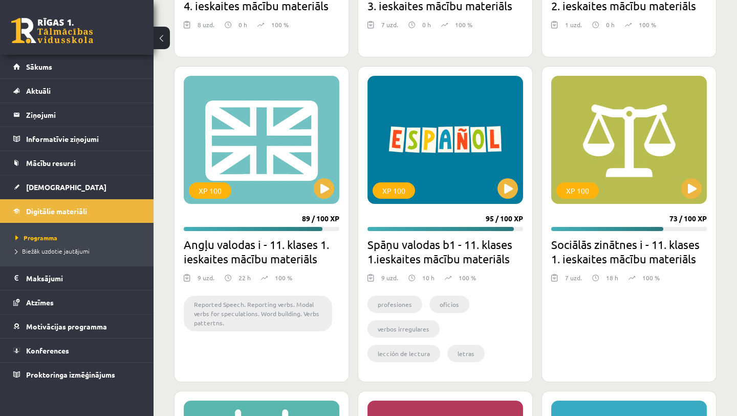
scroll to position [2151, 0]
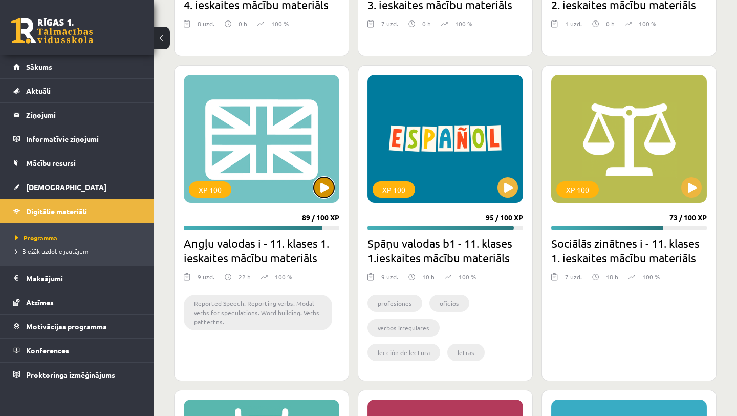
click at [320, 189] on button at bounding box center [324, 187] width 20 height 20
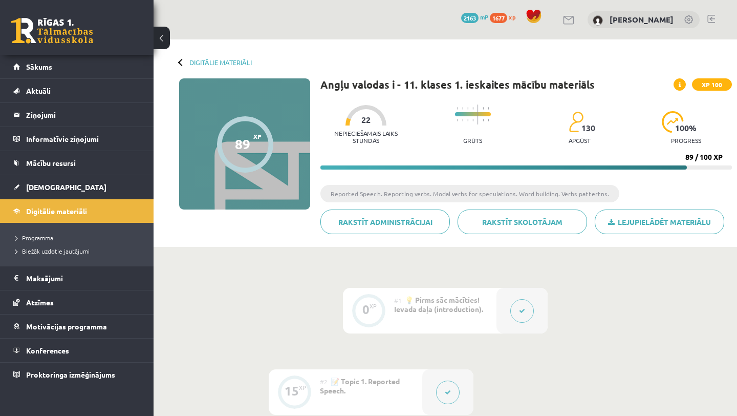
click at [626, 207] on ul "Reported Speech. Reporting verbs. Modal verbs for speculations. Word building. …" at bounding box center [526, 197] width 412 height 25
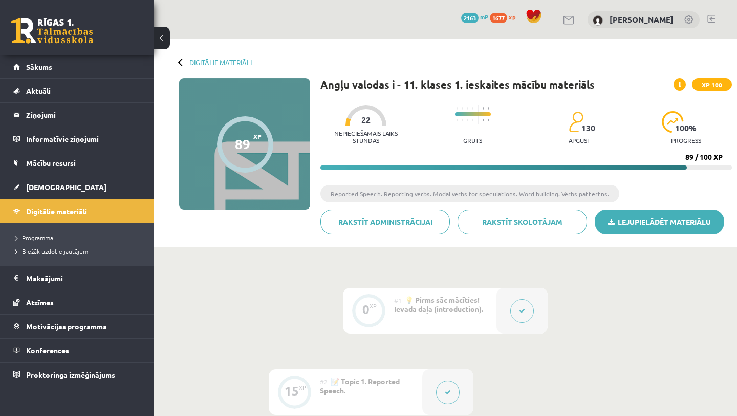
click at [681, 218] on link "Lejupielādēt materiālu" at bounding box center [660, 221] width 130 height 25
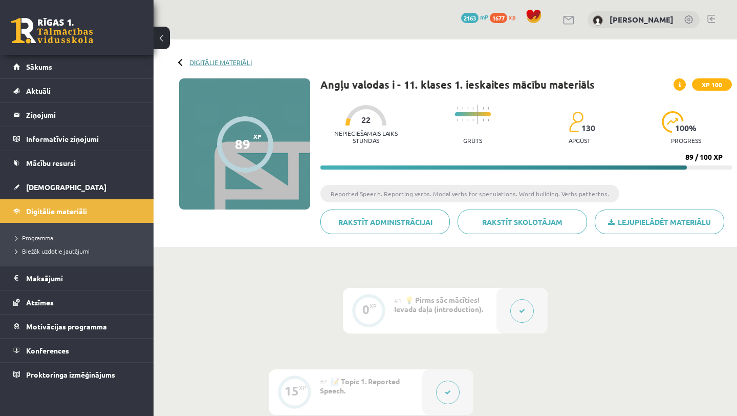
click at [218, 63] on link "Digitālie materiāli" at bounding box center [220, 62] width 62 height 8
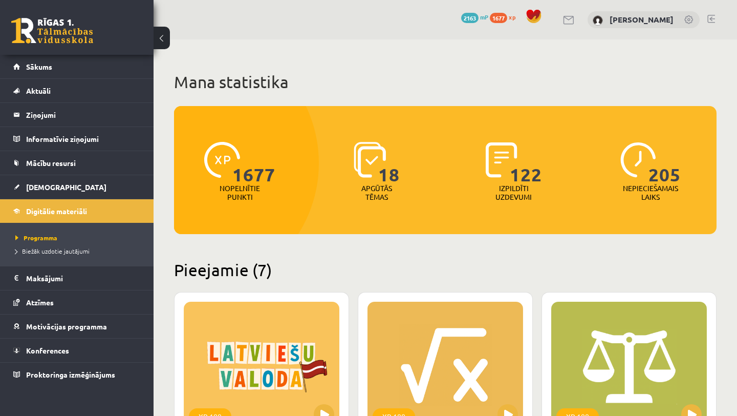
scroll to position [8, 0]
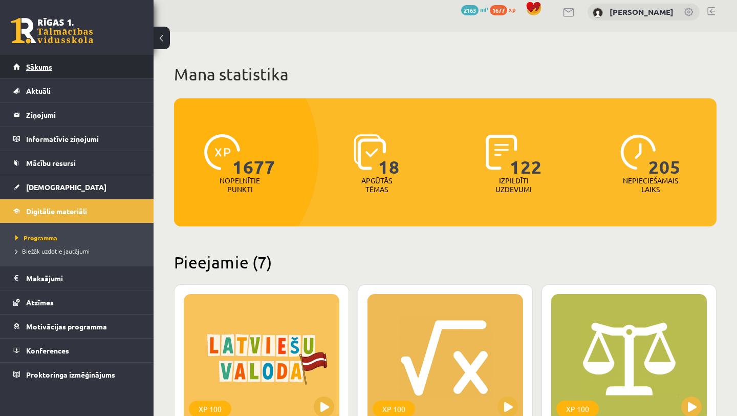
click at [96, 70] on link "Sākums" at bounding box center [76, 67] width 127 height 24
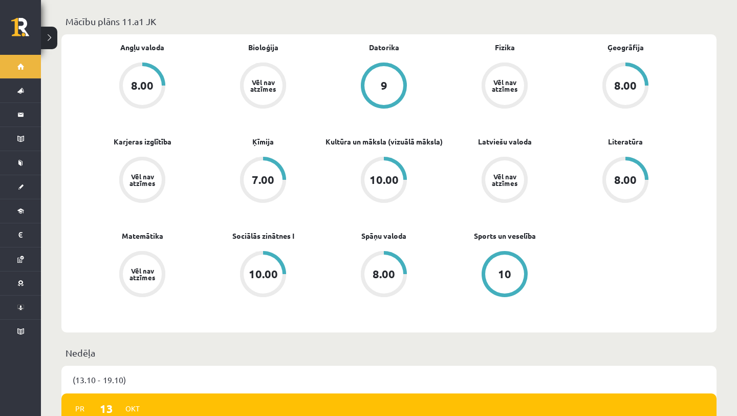
scroll to position [313, 0]
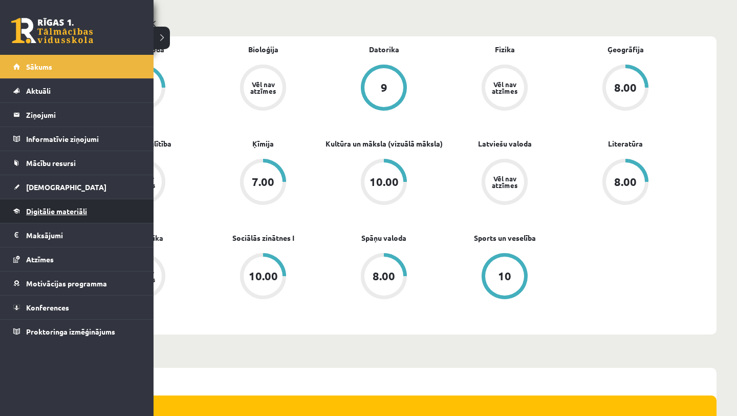
click at [74, 215] on link "Digitālie materiāli" at bounding box center [76, 211] width 127 height 24
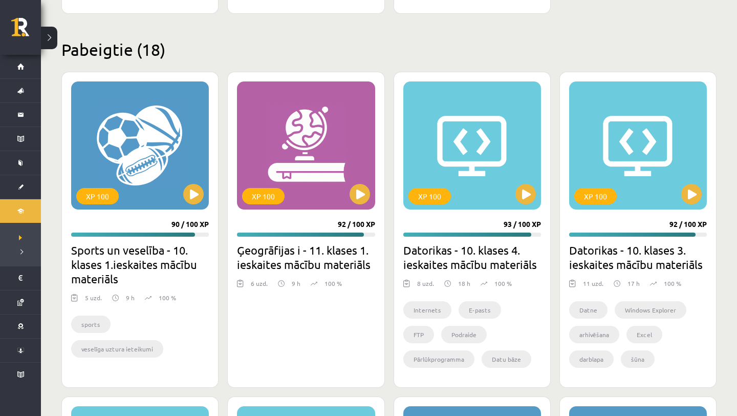
scroll to position [948, 0]
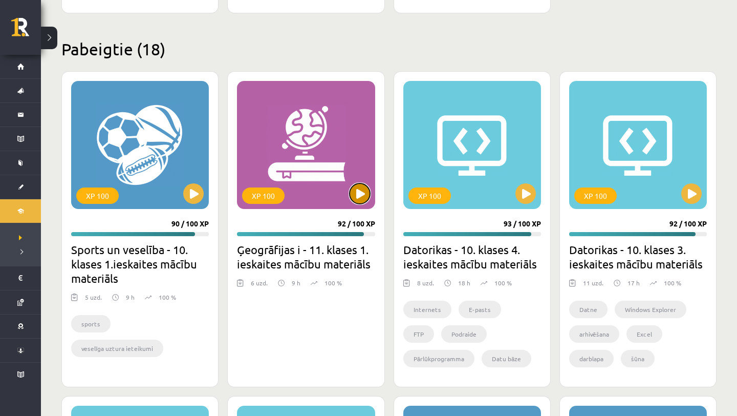
click at [363, 197] on button at bounding box center [360, 193] width 20 height 20
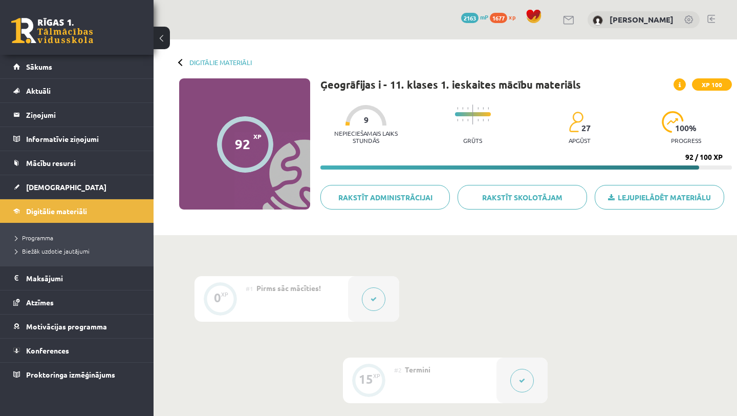
click at [224, 58] on div "Digitālie materiāli 92 XP XP 100 92 / 100 XP Ģeogrāfijas i - 11. klases 1. iesk…" at bounding box center [446, 137] width 584 height 196
click at [224, 62] on link "Digitālie materiāli" at bounding box center [220, 62] width 62 height 8
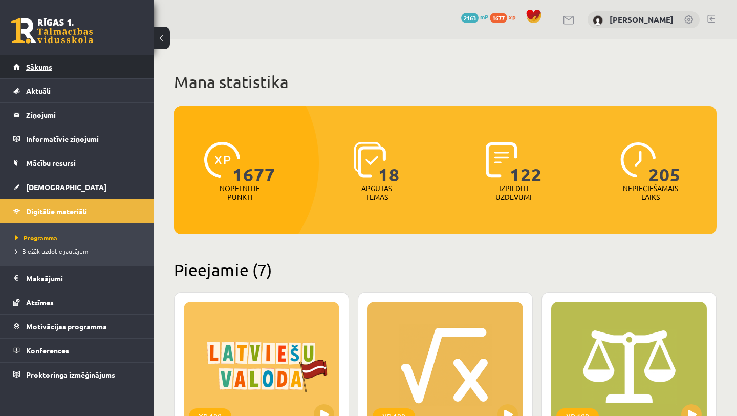
click at [96, 65] on link "Sākums" at bounding box center [76, 67] width 127 height 24
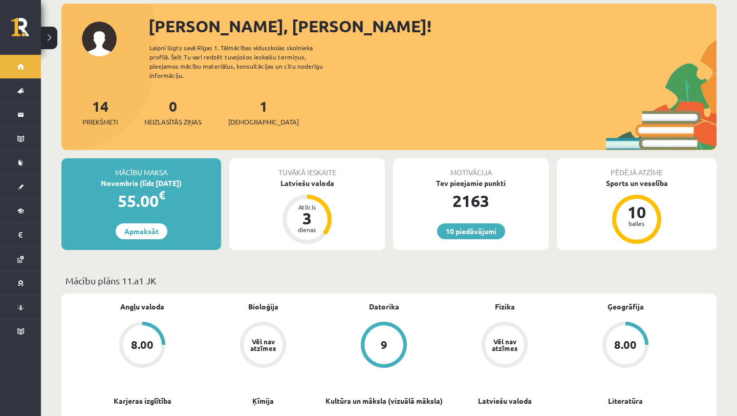
scroll to position [59, 0]
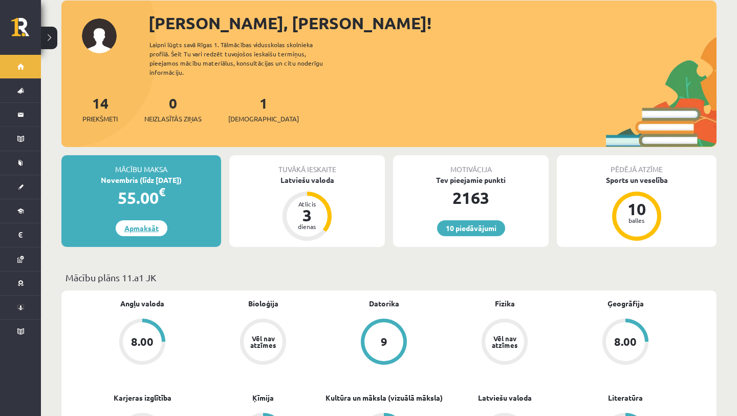
click at [150, 220] on link "Apmaksāt" at bounding box center [142, 228] width 52 height 16
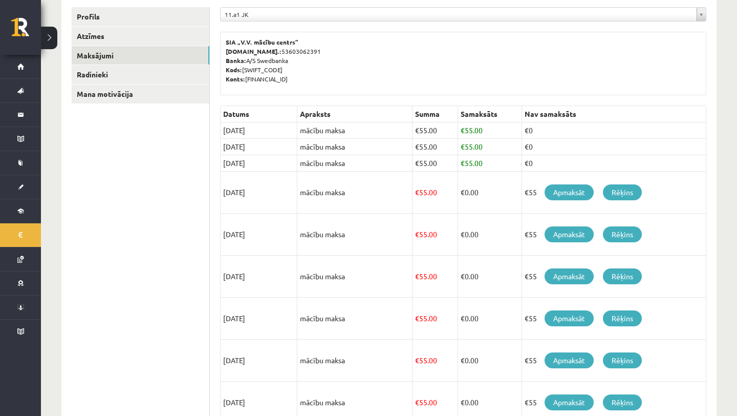
scroll to position [127, 0]
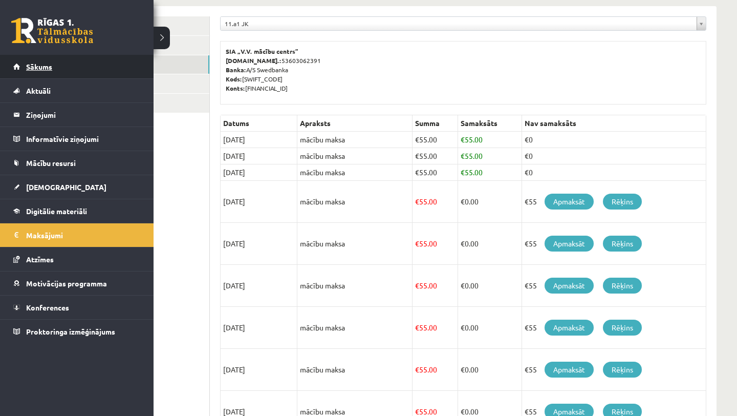
click at [26, 62] on link "Sākums" at bounding box center [76, 67] width 127 height 24
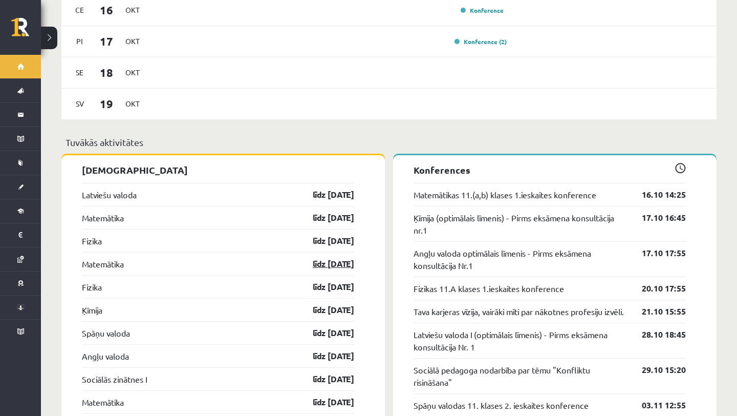
scroll to position [820, 0]
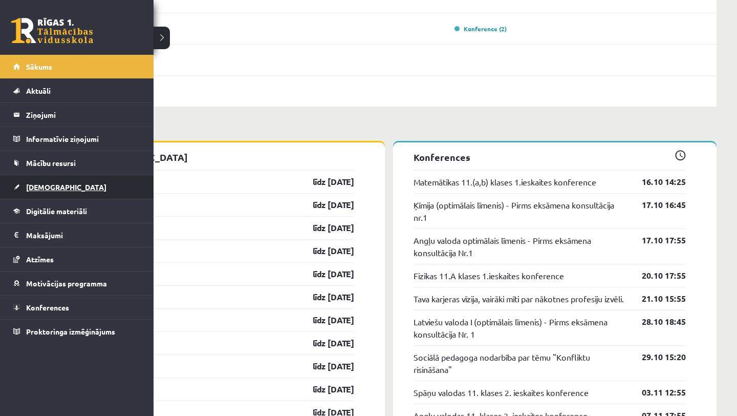
click at [61, 189] on link "[DEMOGRAPHIC_DATA]" at bounding box center [76, 187] width 127 height 24
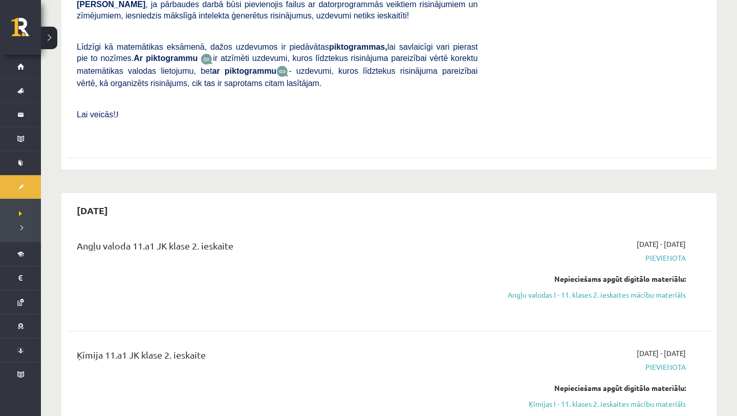
scroll to position [1008, 0]
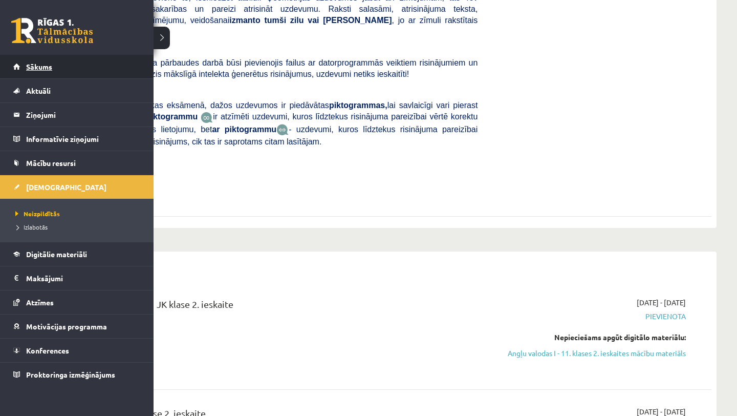
click at [37, 65] on span "Sākums" at bounding box center [39, 66] width 26 height 9
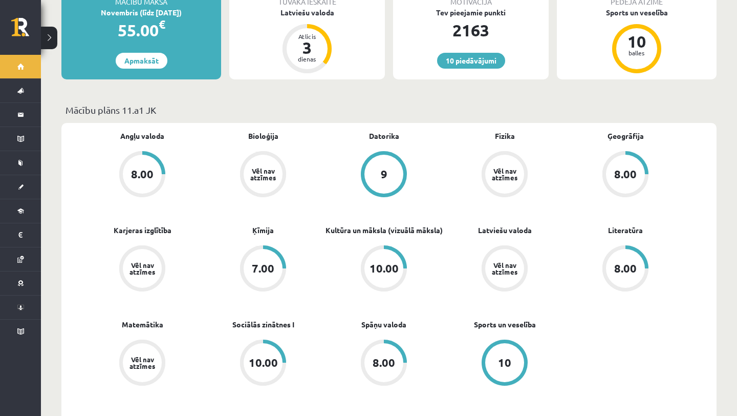
scroll to position [230, 0]
